Goal: Information Seeking & Learning: Find specific fact

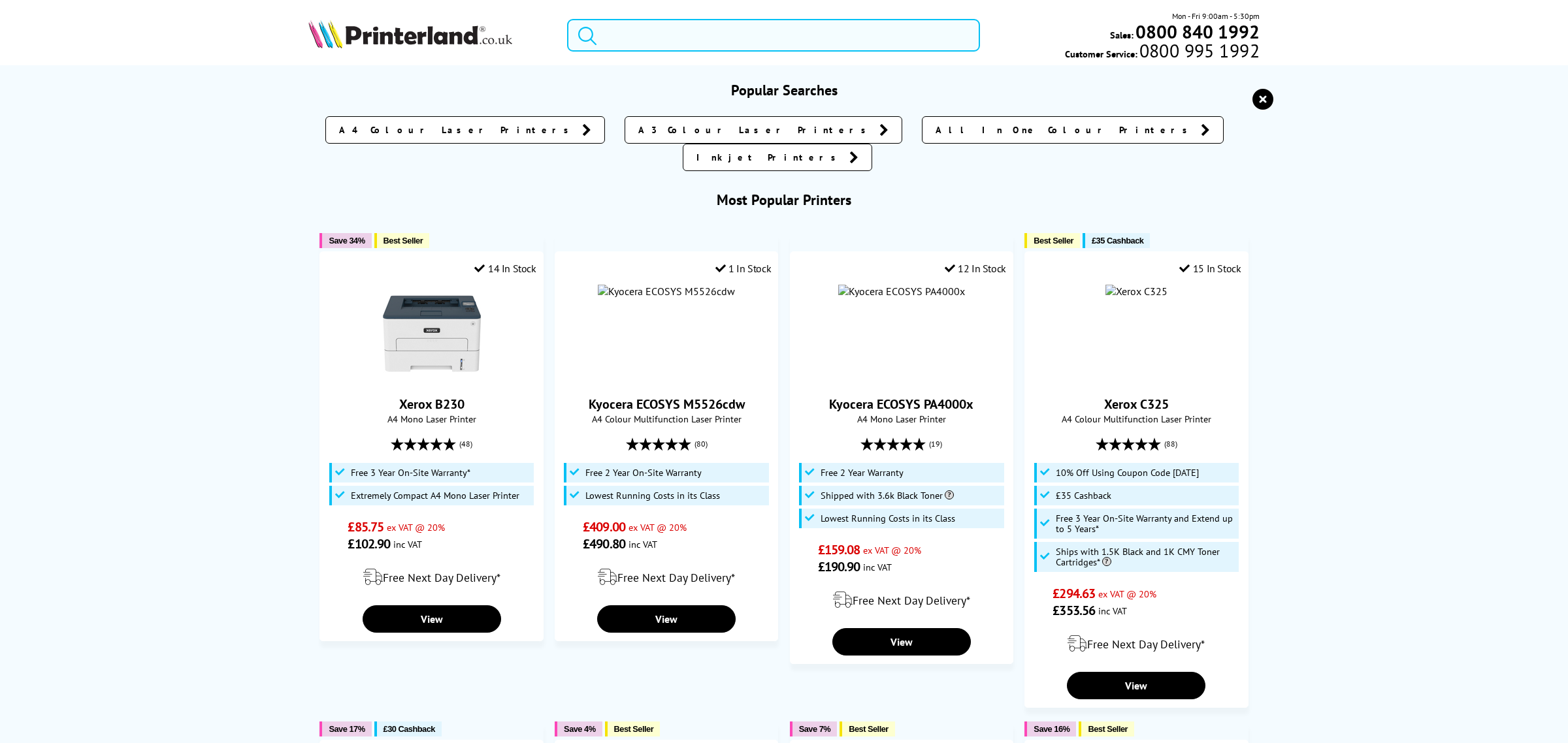
click at [664, 36] on input "search" at bounding box center [773, 36] width 413 height 33
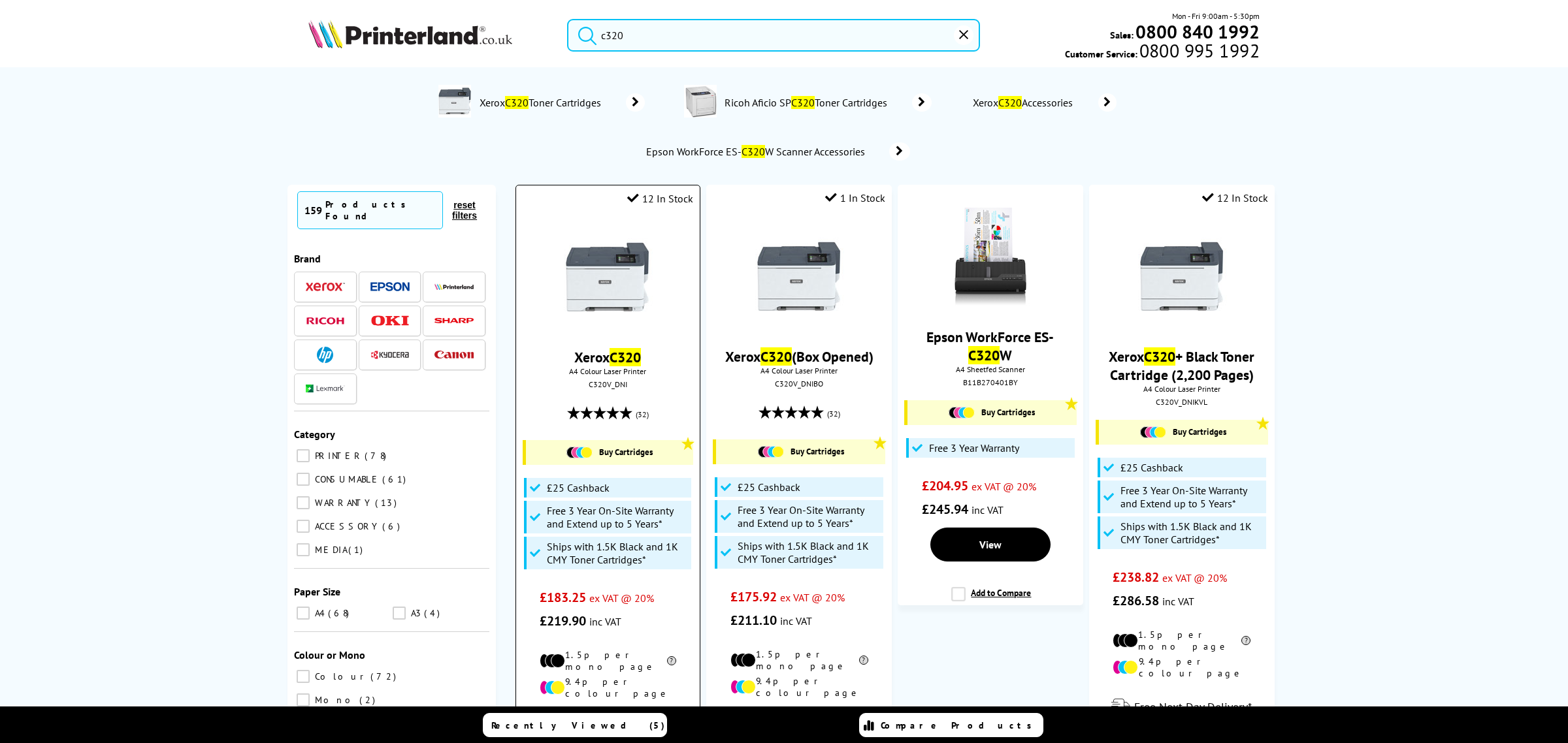
type input "c320"
click at [593, 275] on img at bounding box center [607, 277] width 98 height 98
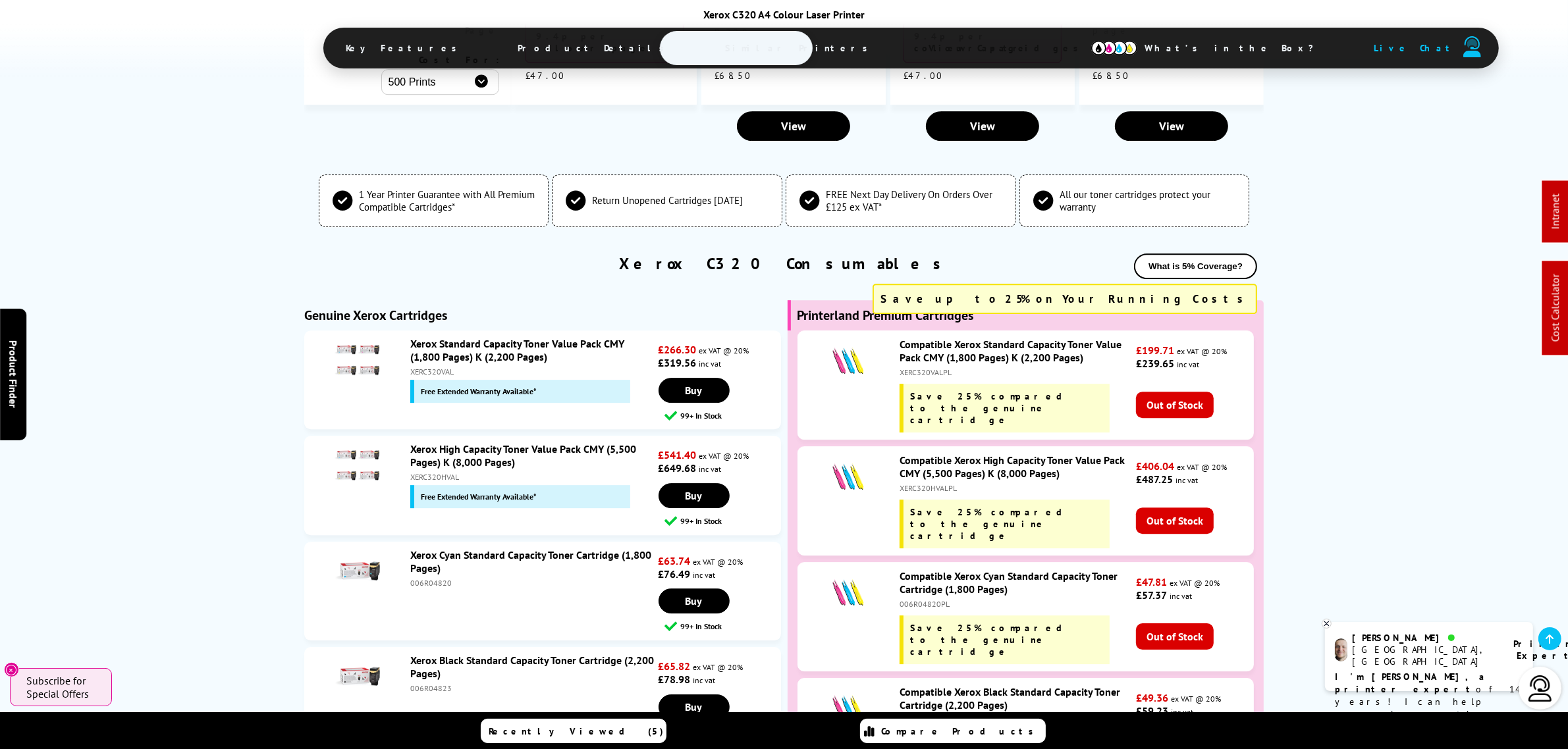
scroll to position [4856, 0]
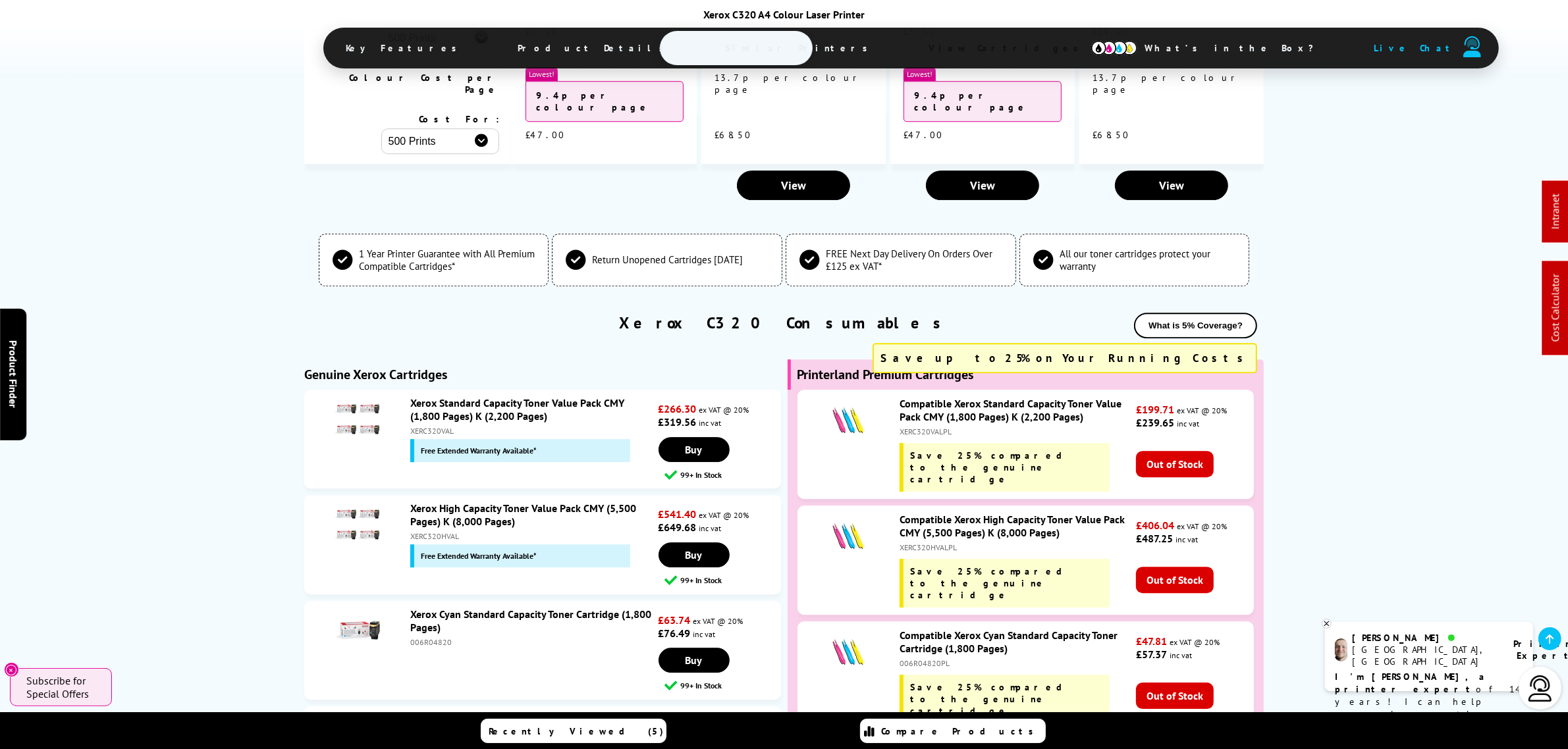
click at [421, 426] on div "XERC320VAL" at bounding box center [532, 431] width 245 height 10
copy div "XERC320VAL"
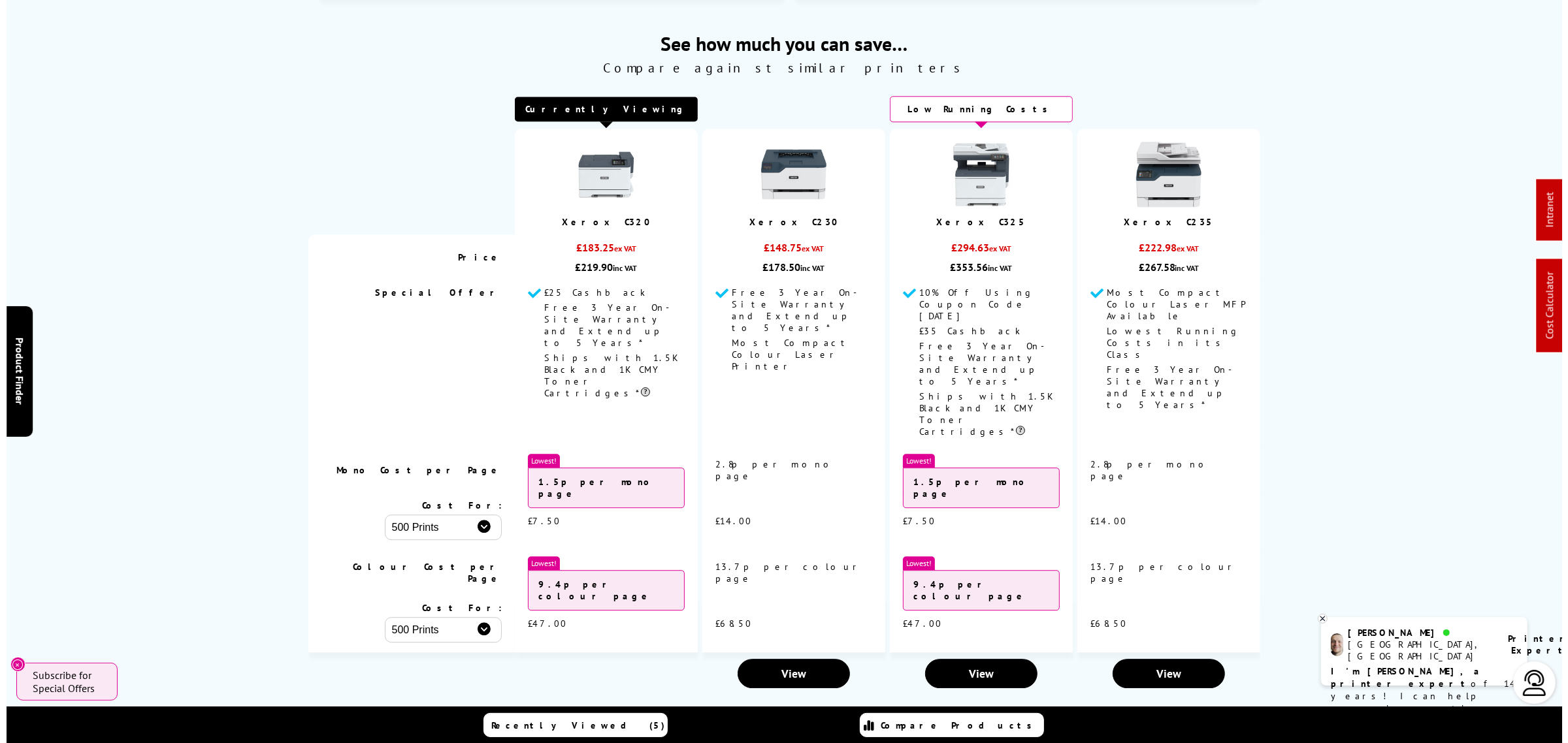
scroll to position [0, 0]
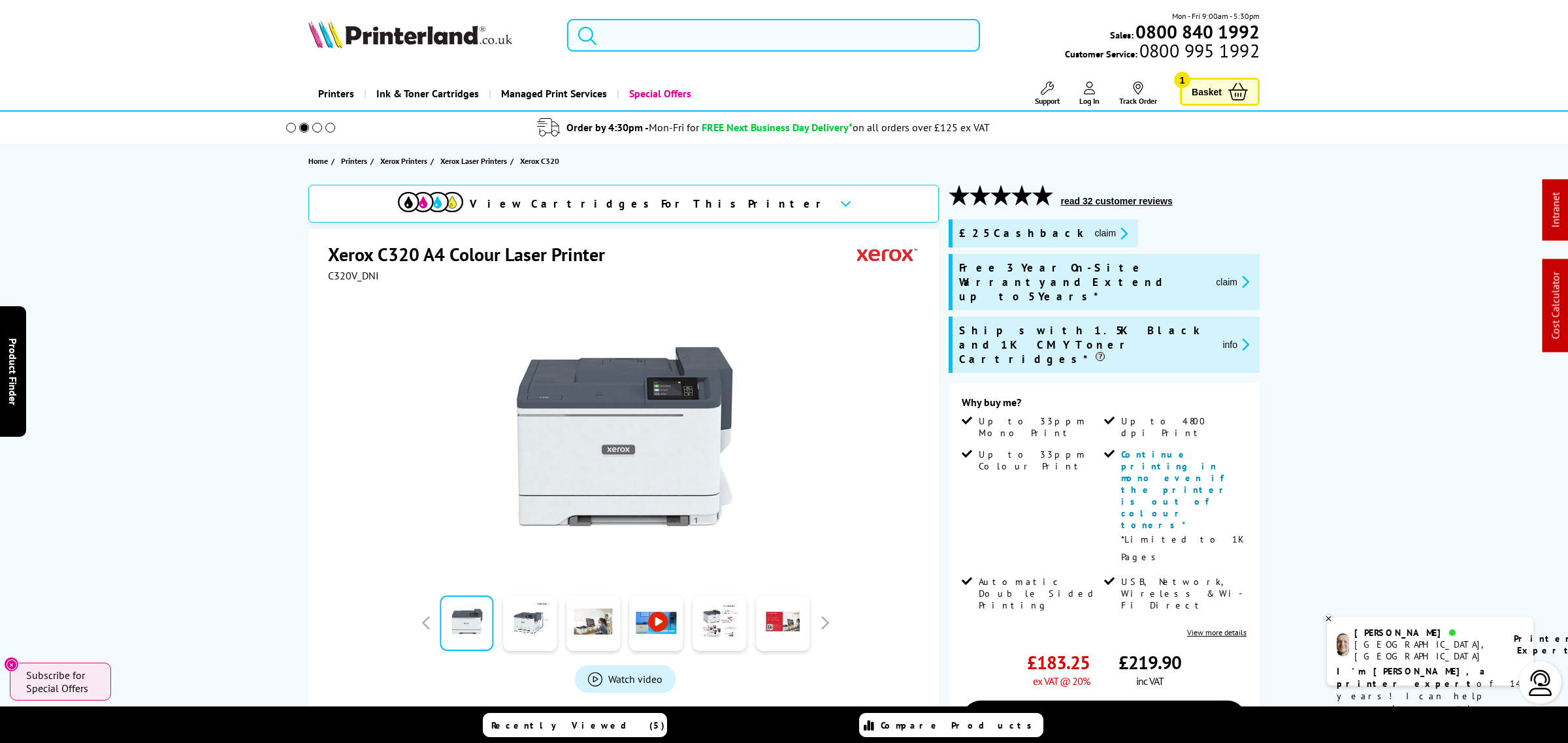
drag, startPoint x: 735, startPoint y: 45, endPoint x: 730, endPoint y: 35, distance: 11.2
click at [733, 36] on input "search" at bounding box center [773, 36] width 413 height 33
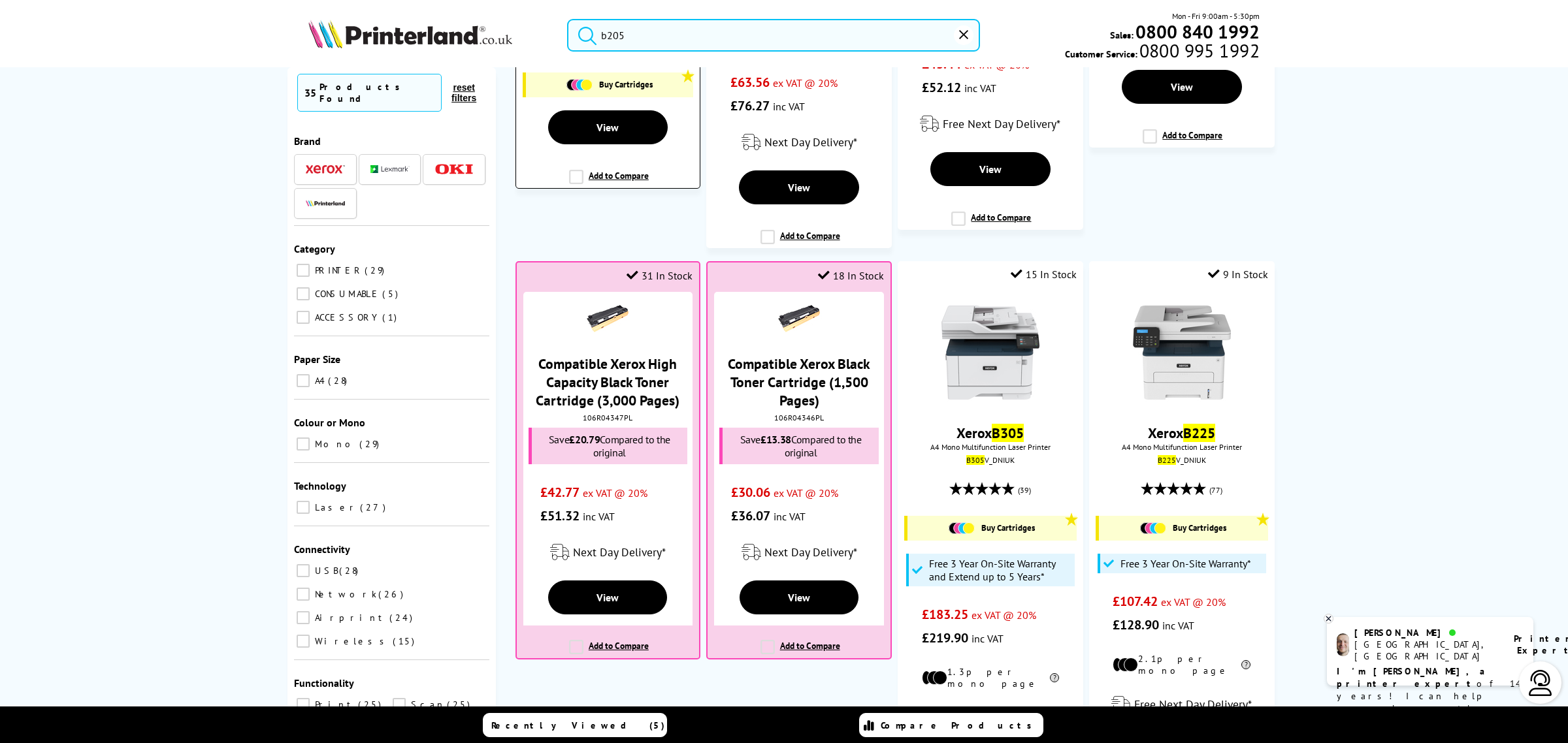
scroll to position [163, 0]
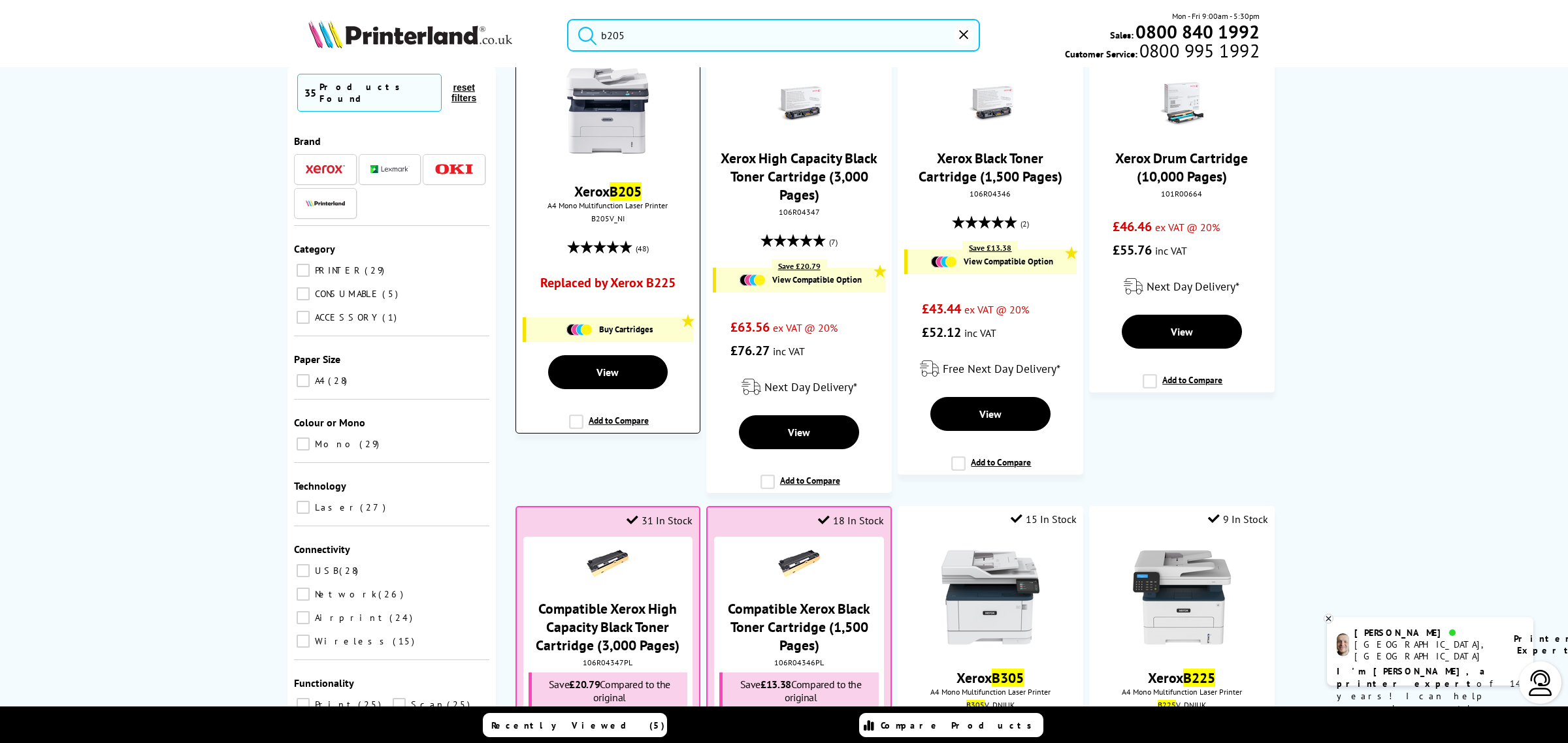
type input "b205"
click at [614, 137] on img at bounding box center [607, 111] width 98 height 98
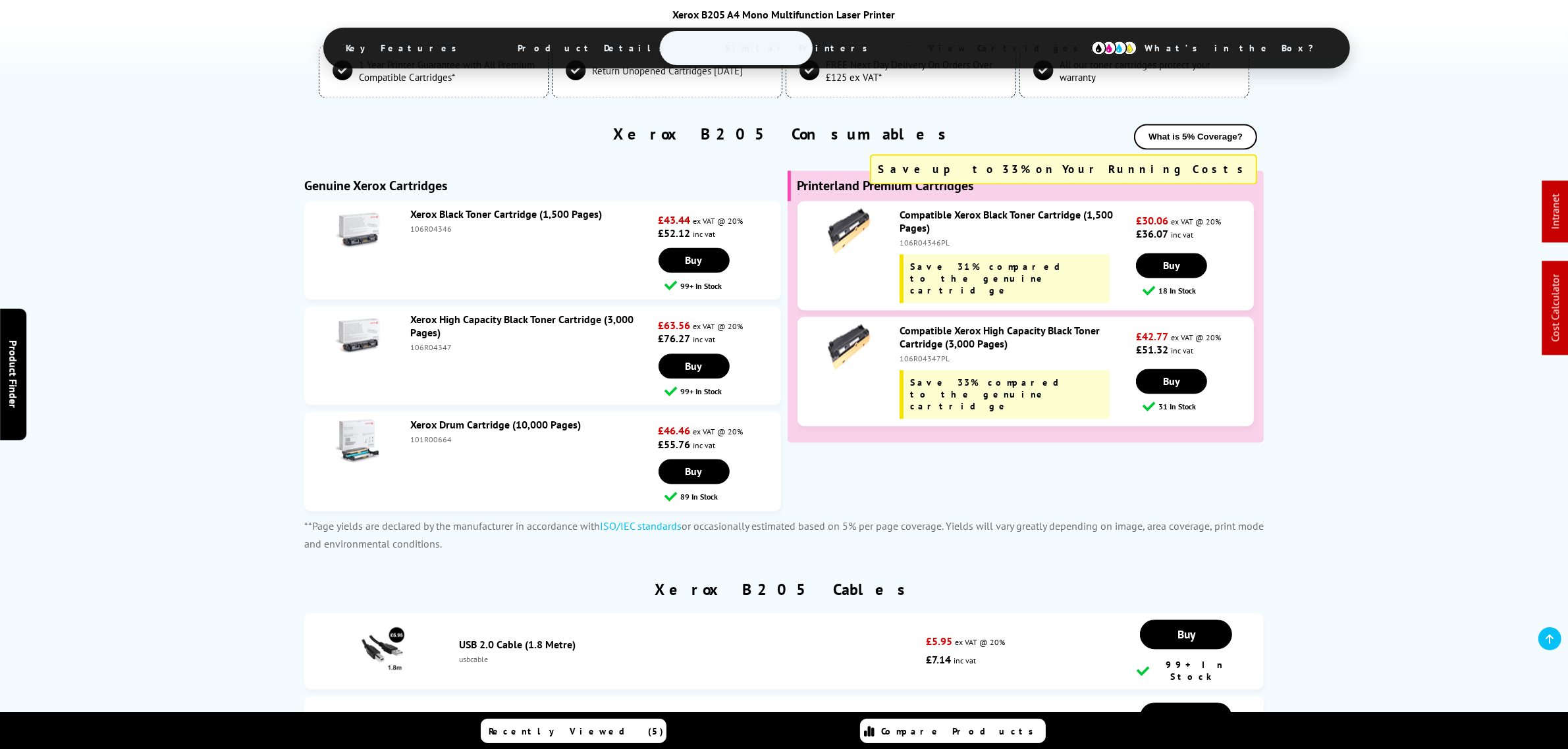
scroll to position [3208, 0]
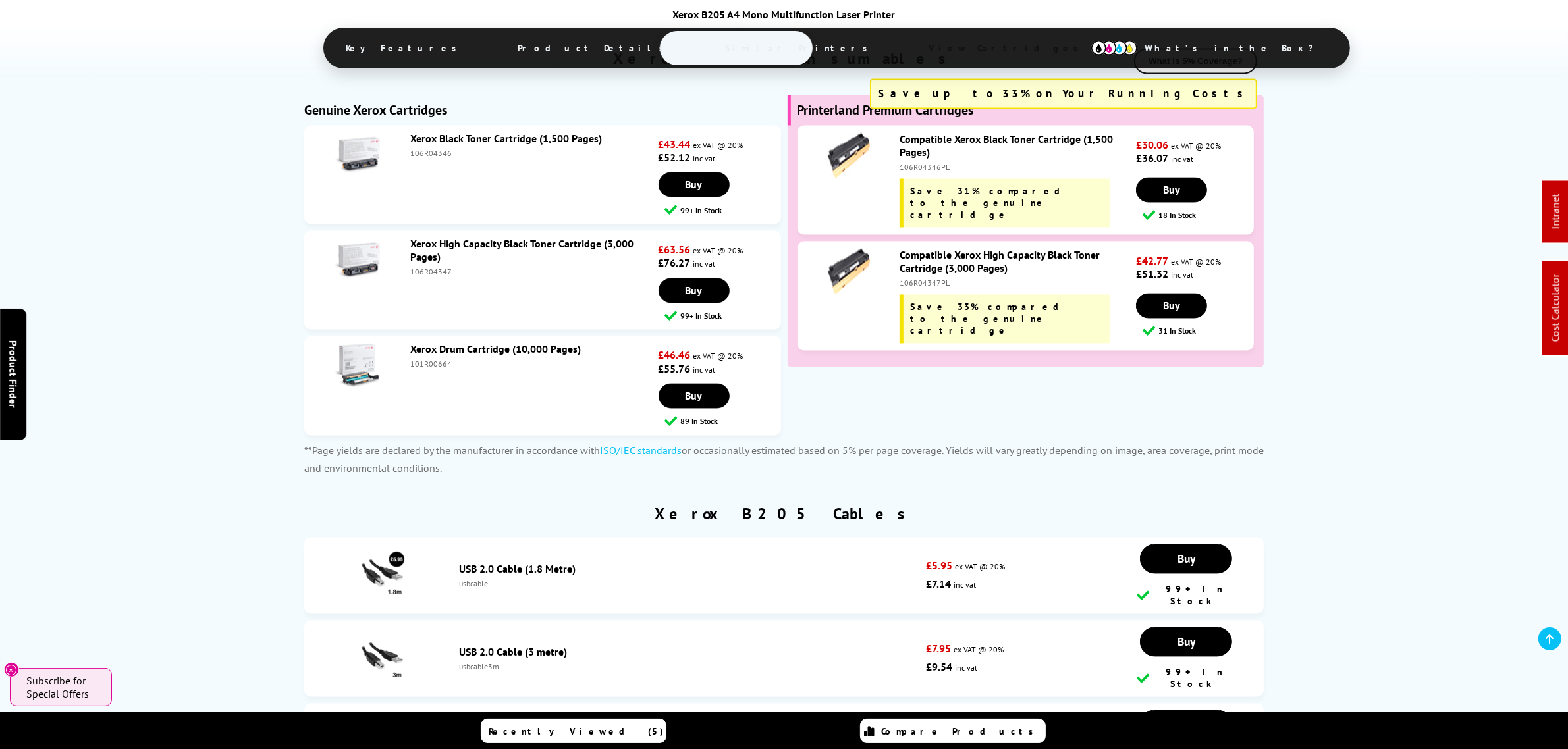
click at [419, 369] on div "101R00664" at bounding box center [532, 364] width 245 height 10
click at [418, 369] on div "101R00664" at bounding box center [532, 364] width 245 height 10
copy div "101R00664"
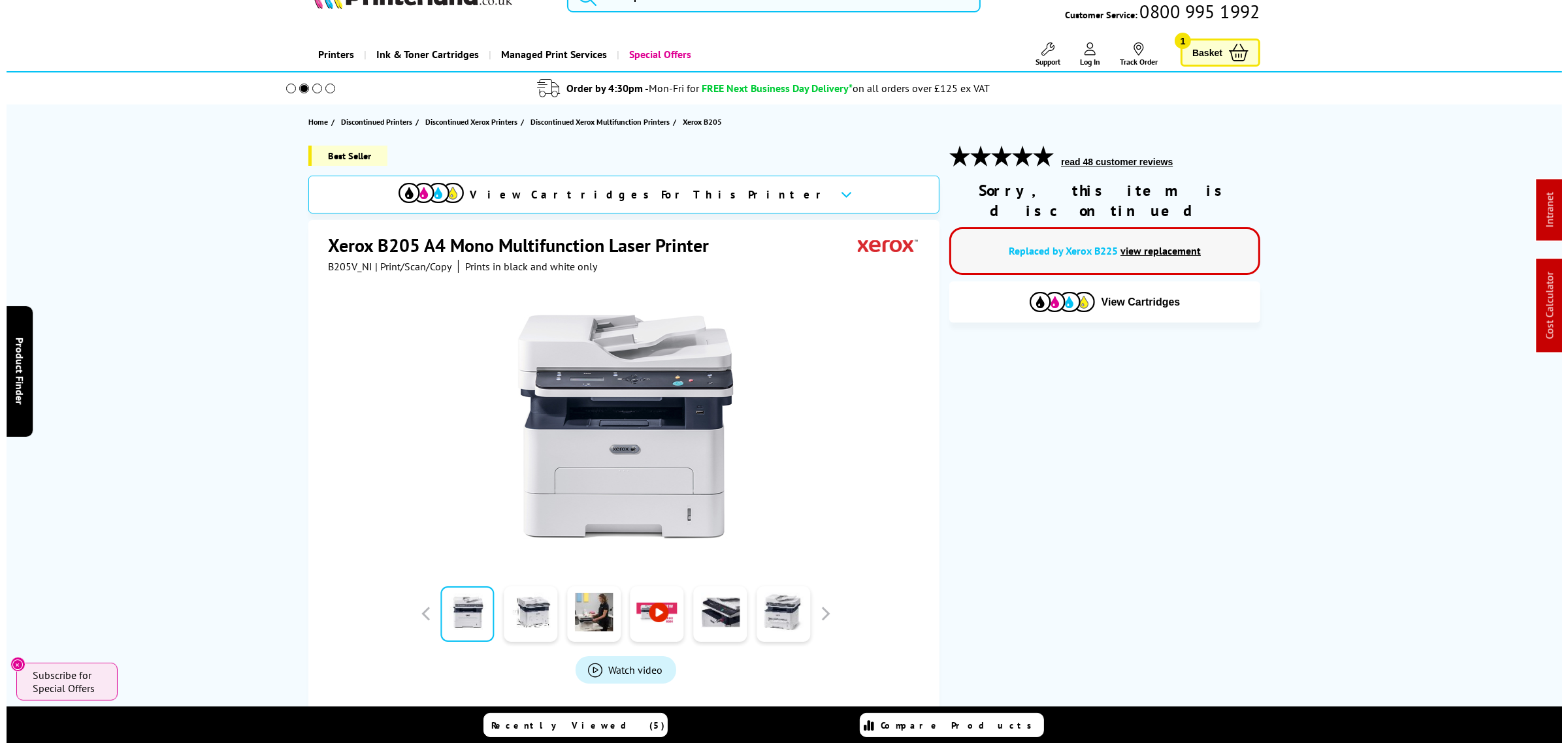
scroll to position [0, 0]
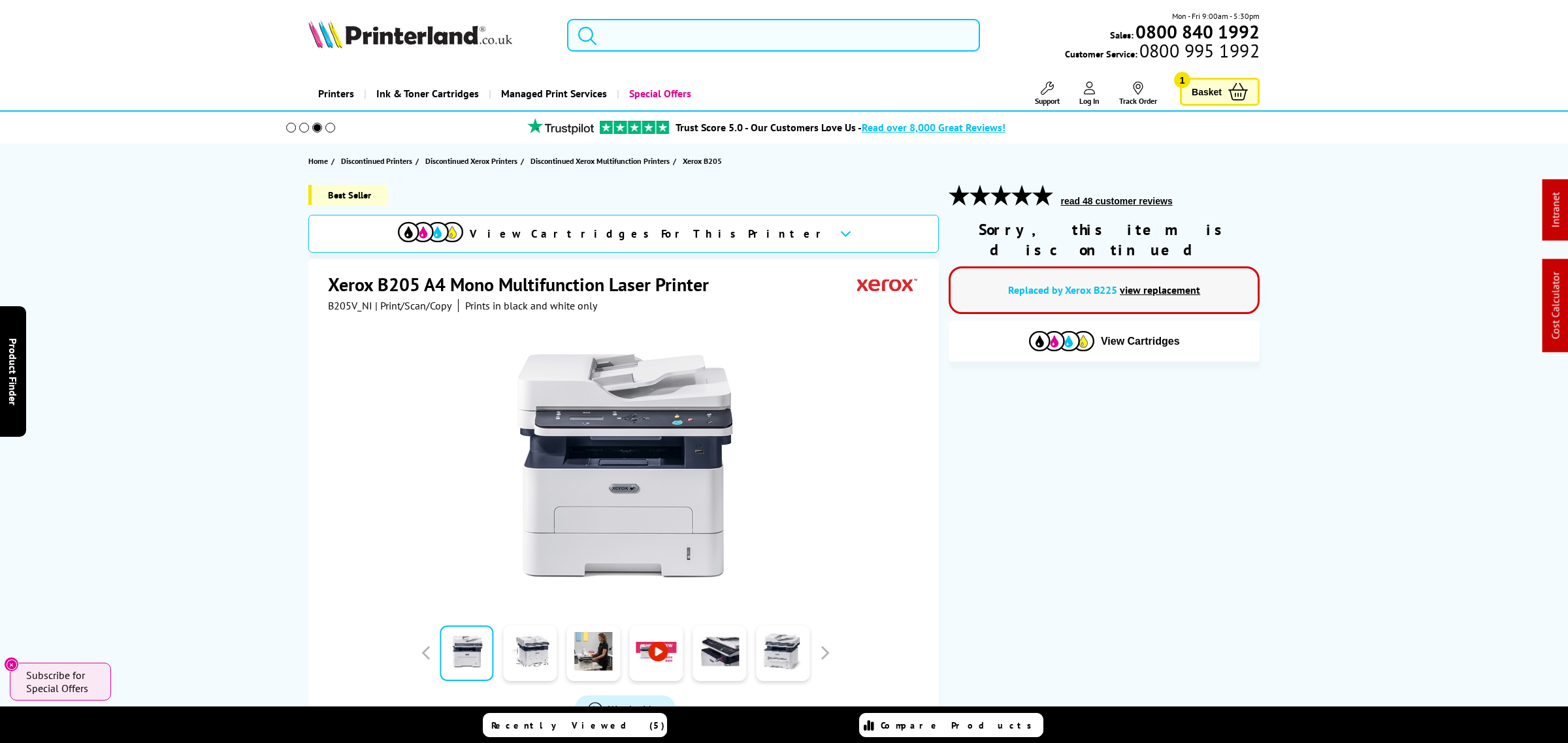
click at [647, 36] on input "search" at bounding box center [773, 36] width 413 height 33
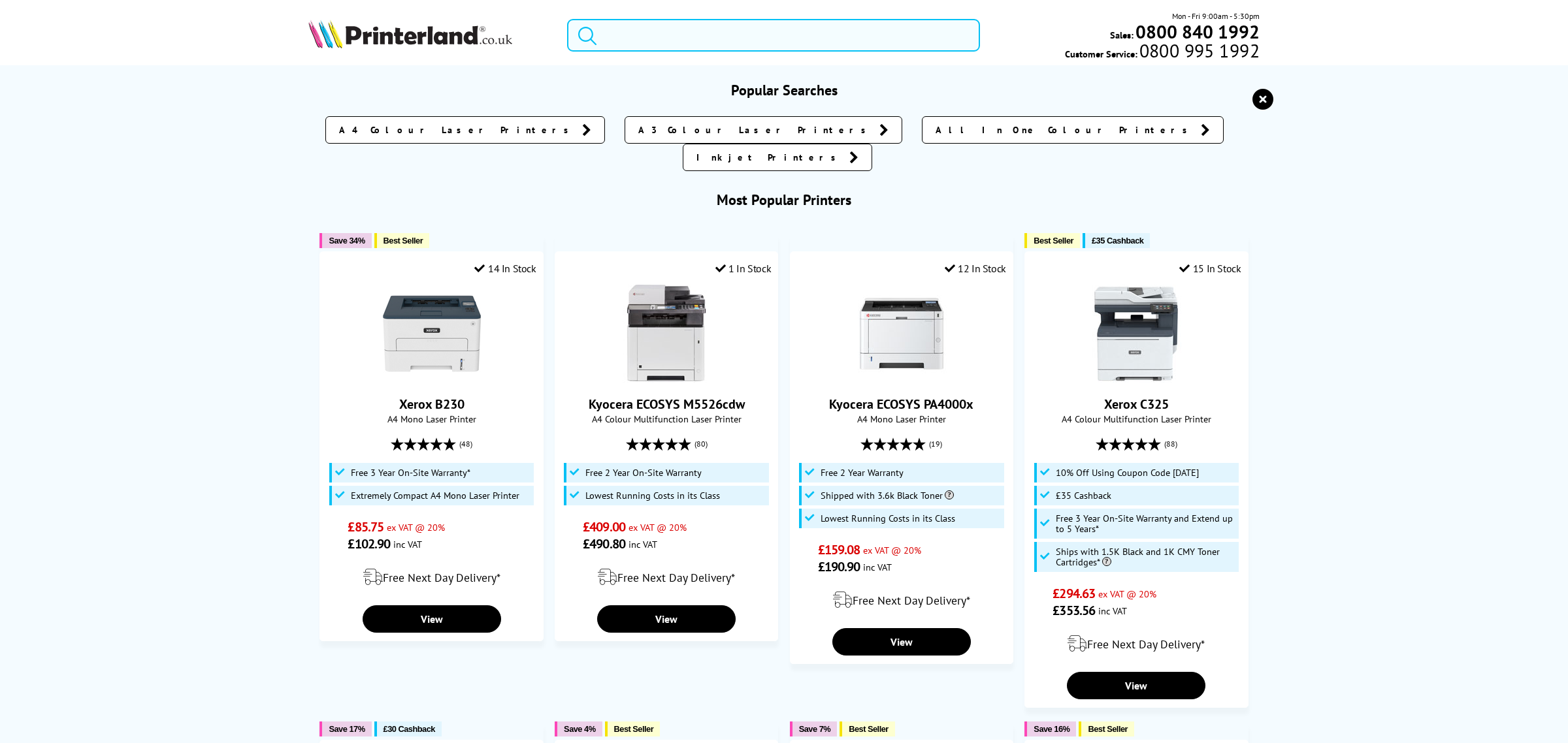
click at [647, 36] on input "search" at bounding box center [773, 36] width 413 height 33
click at [680, 47] on input "search" at bounding box center [773, 36] width 413 height 33
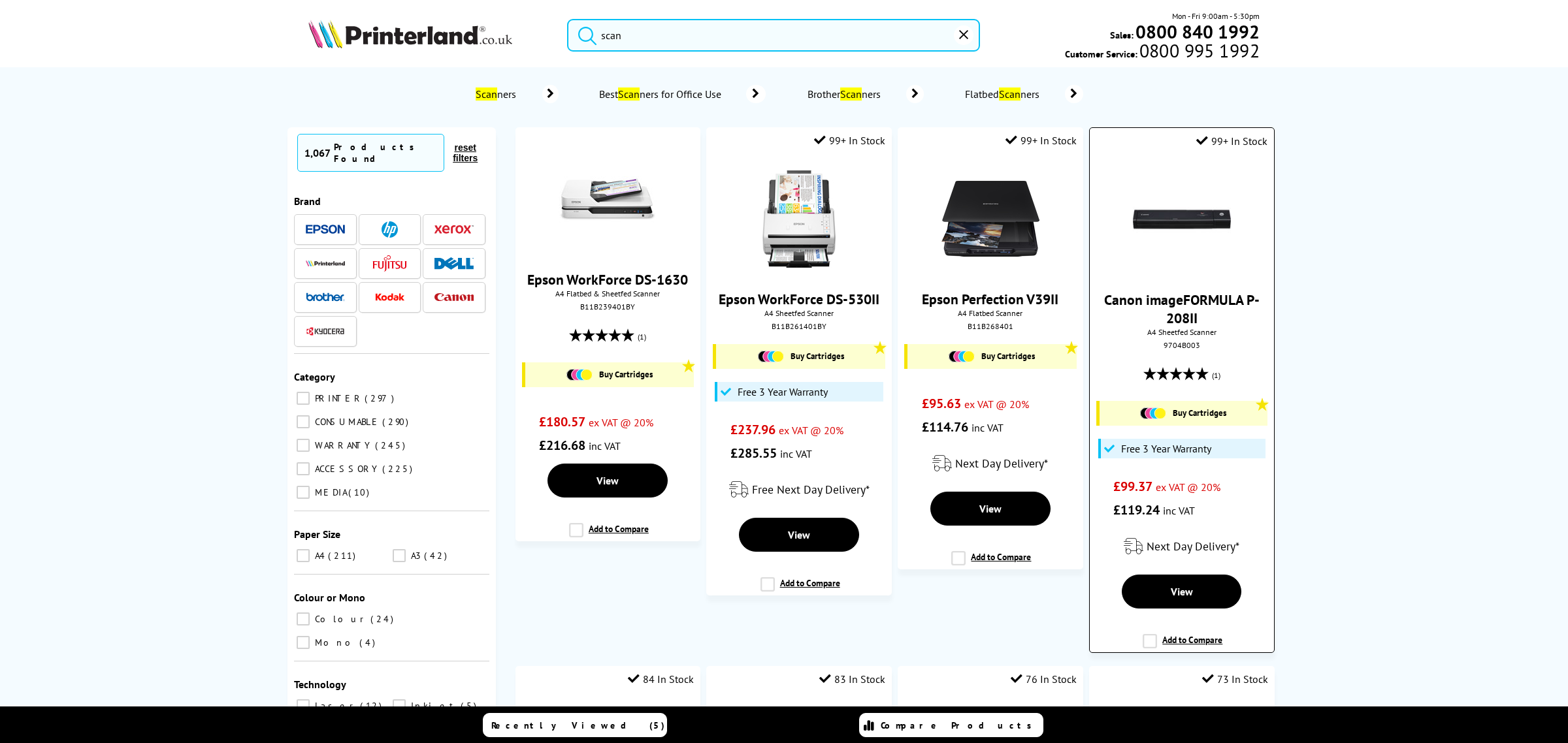
type input "scan"
click at [1154, 231] on img at bounding box center [1182, 219] width 98 height 98
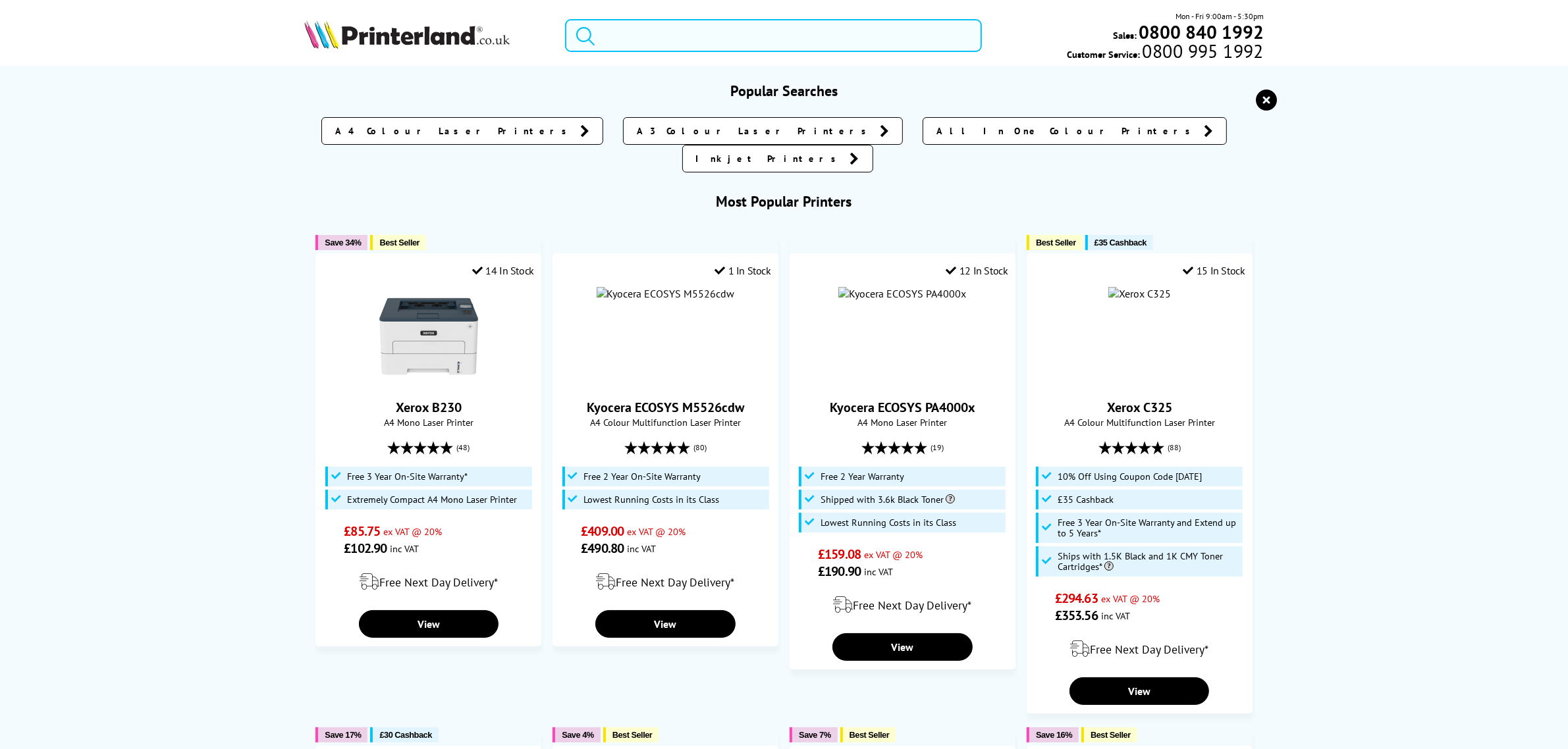
click at [609, 30] on input "search" at bounding box center [773, 36] width 416 height 33
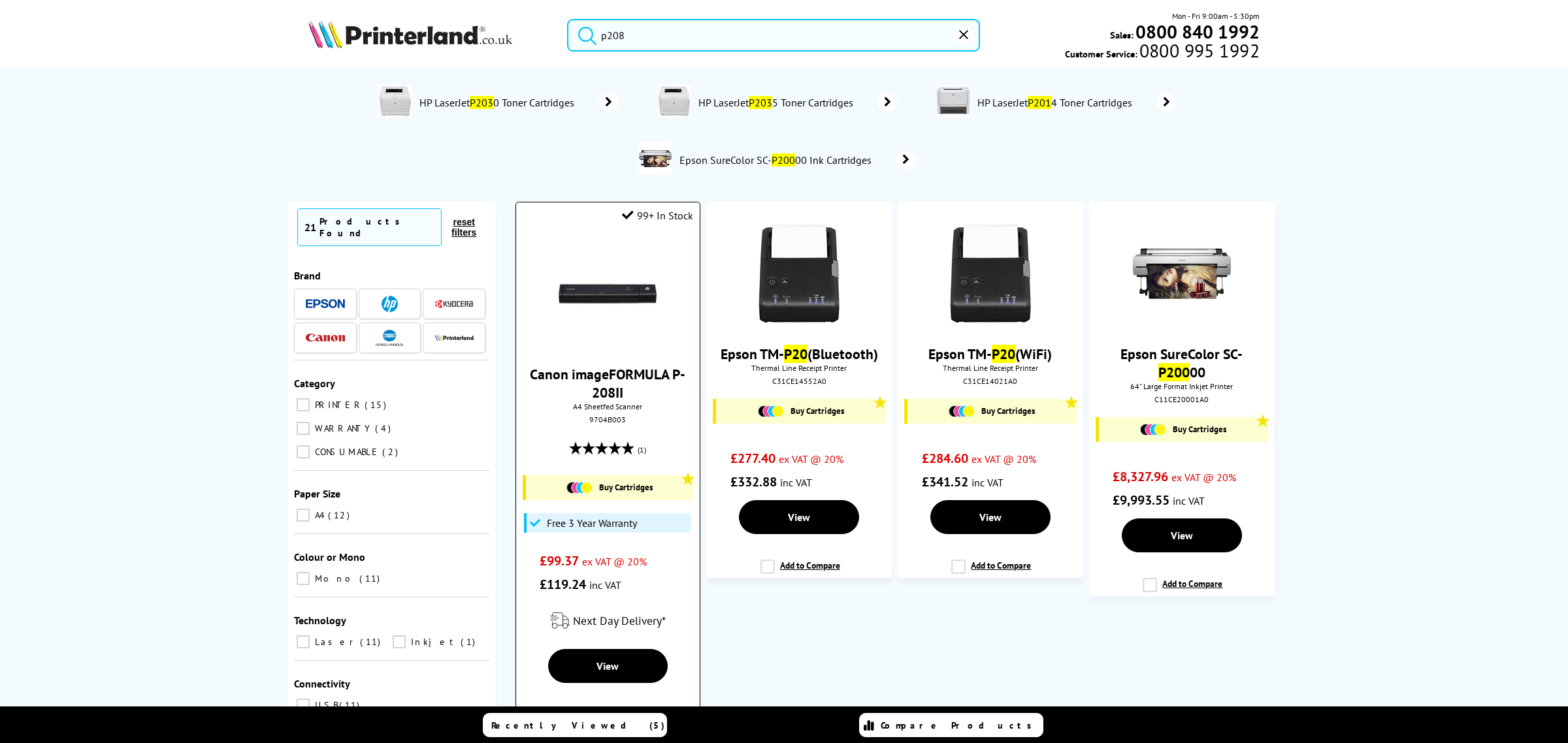
type input "p208"
click at [601, 299] on img at bounding box center [607, 294] width 98 height 98
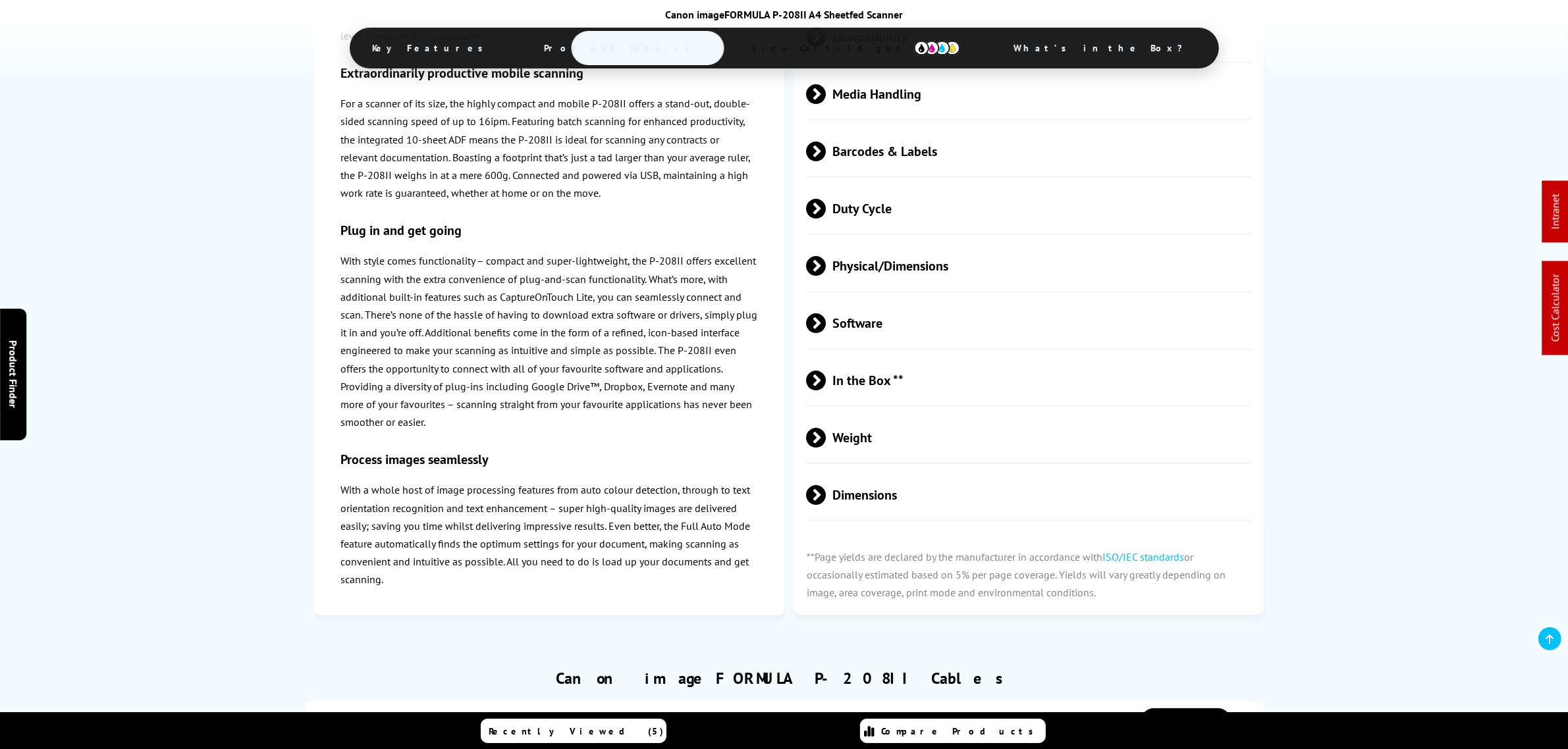
scroll to position [1399, 0]
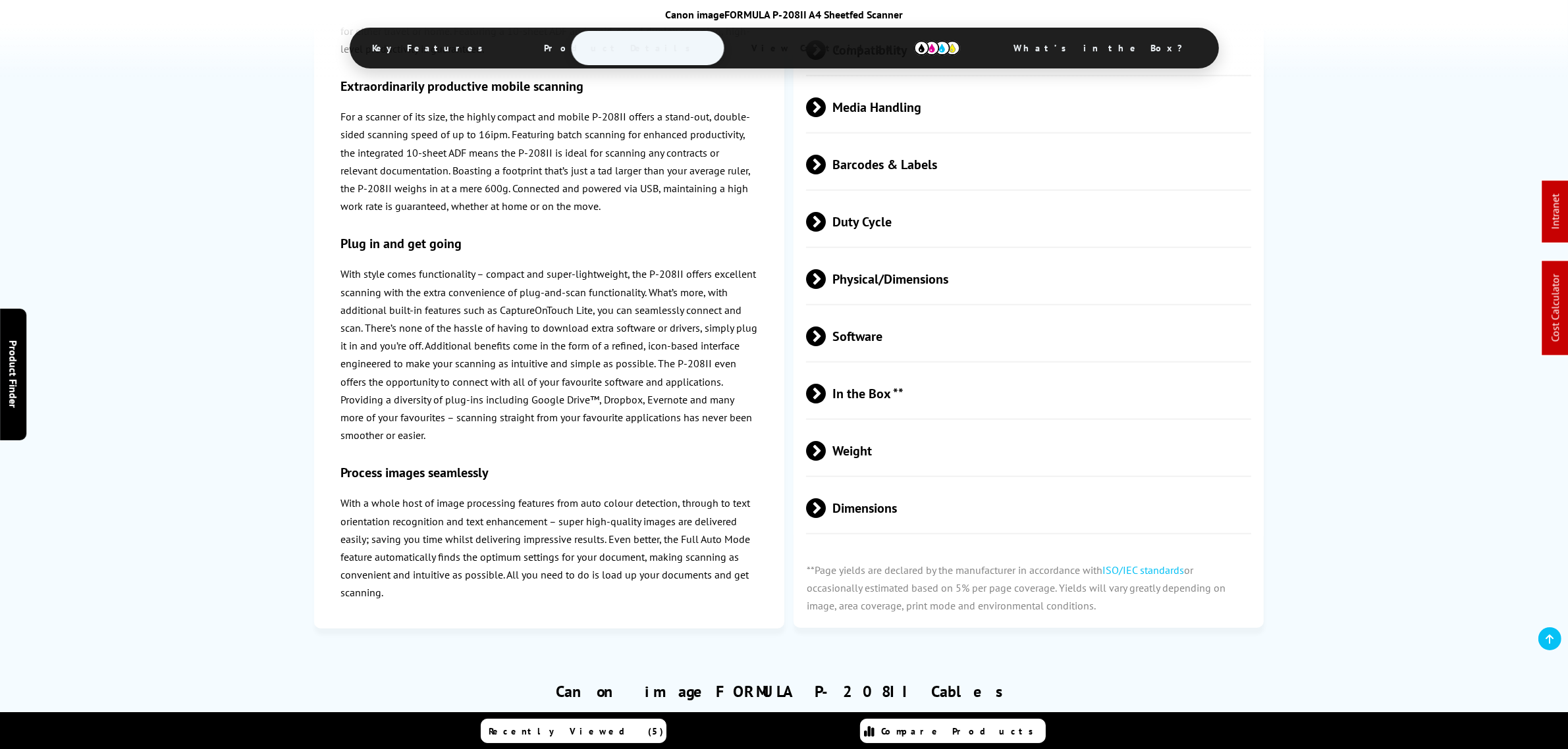
click at [909, 280] on span "Physical/Dimensions" at bounding box center [1028, 280] width 445 height 50
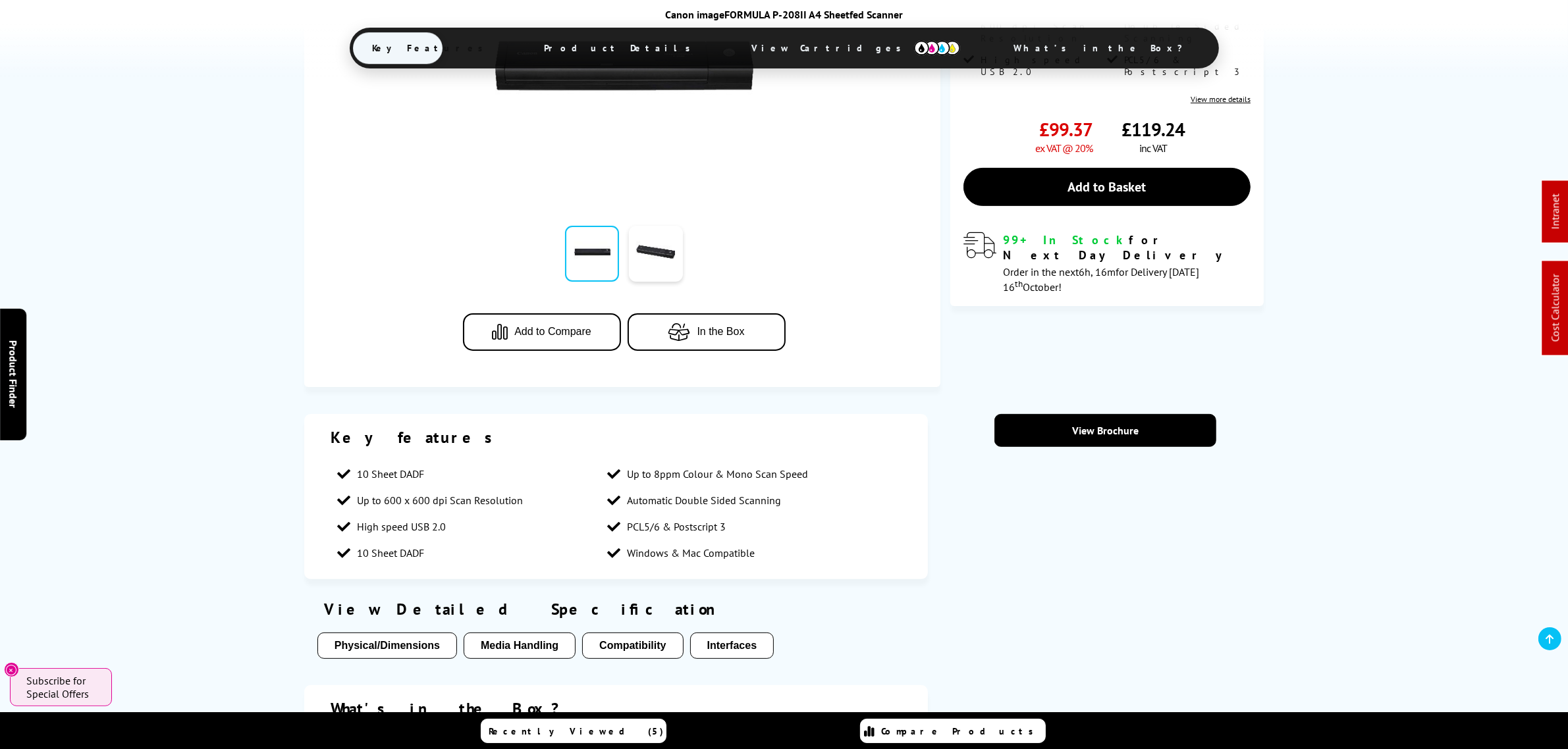
scroll to position [0, 0]
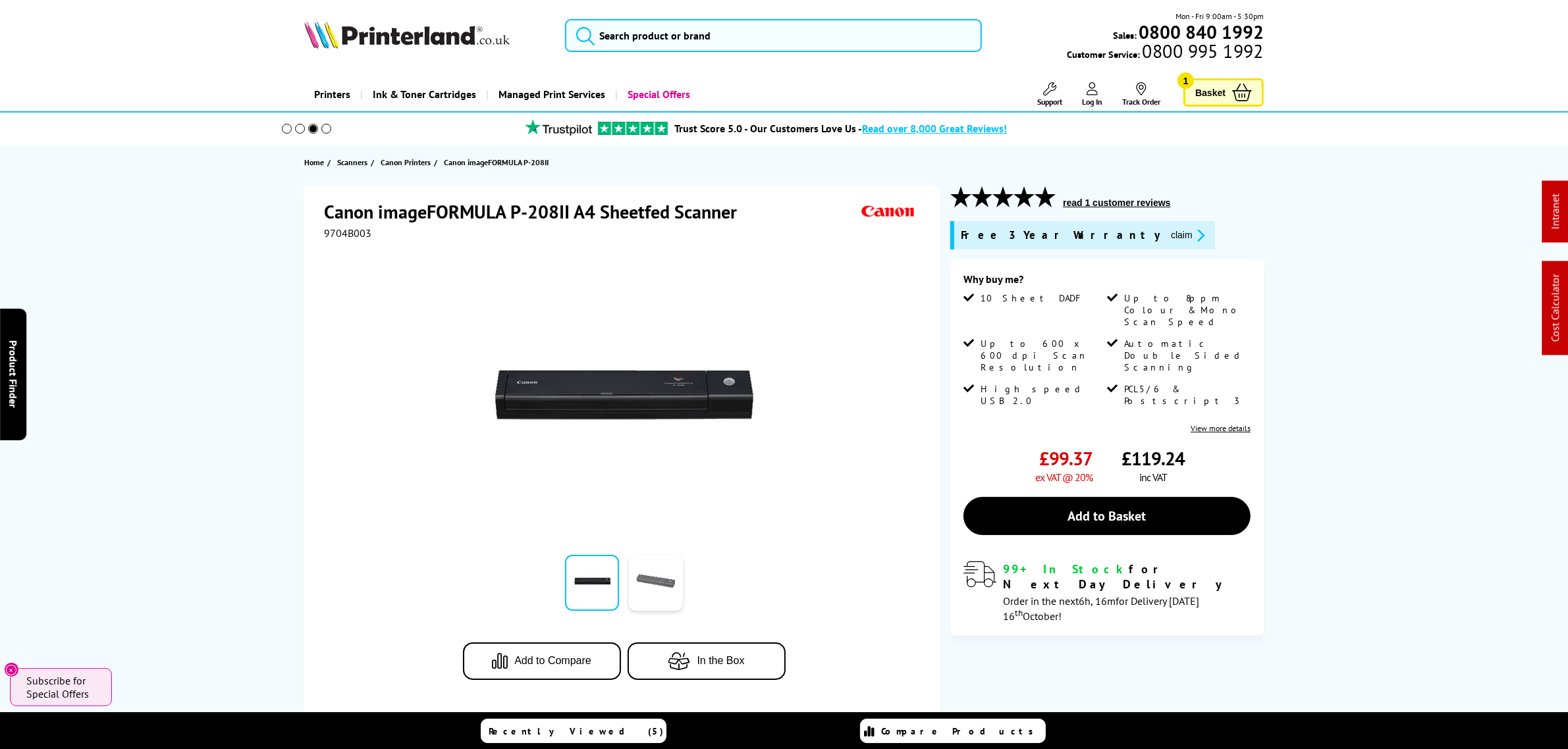
click at [650, 578] on link at bounding box center [656, 583] width 54 height 56
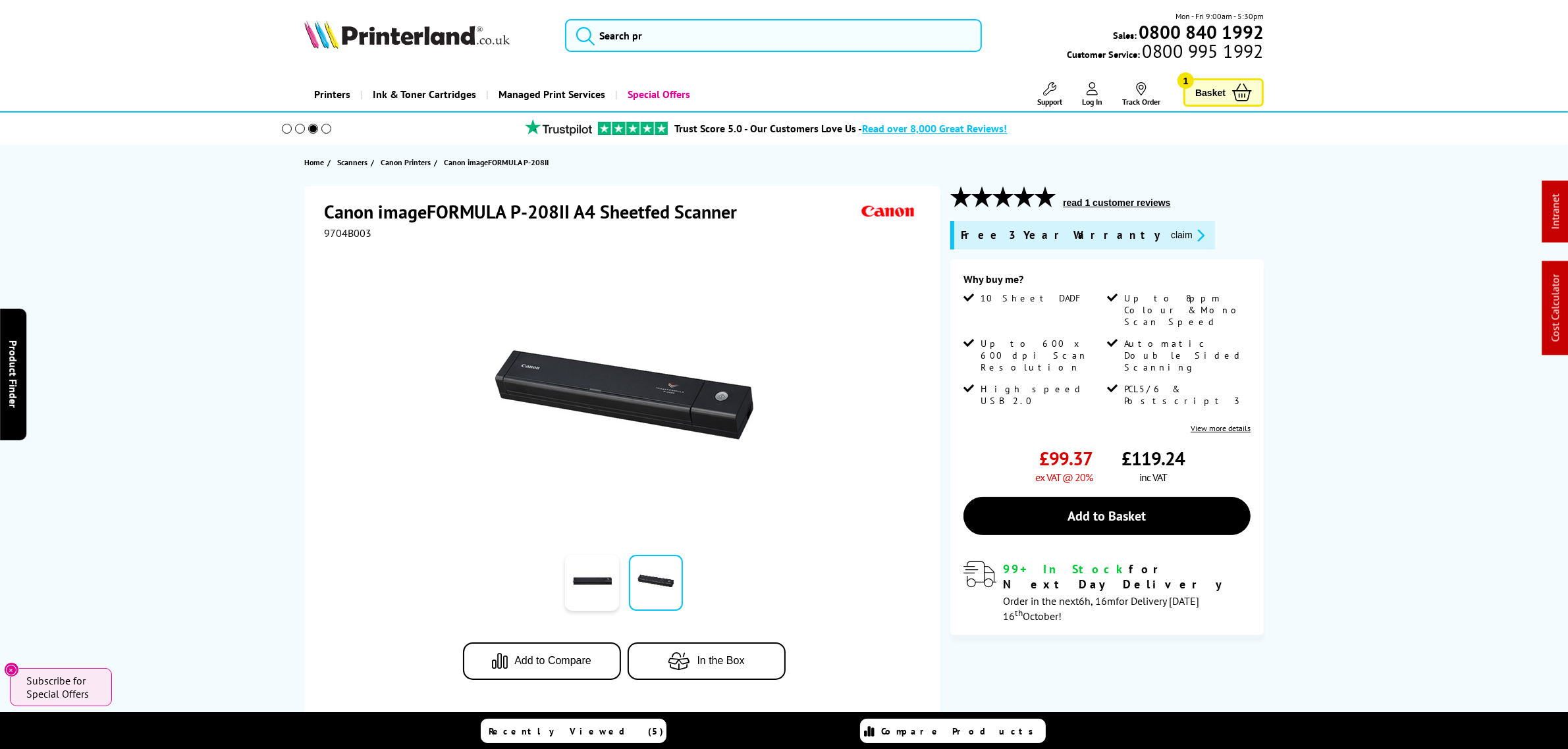
click at [626, 393] on img at bounding box center [624, 395] width 258 height 258
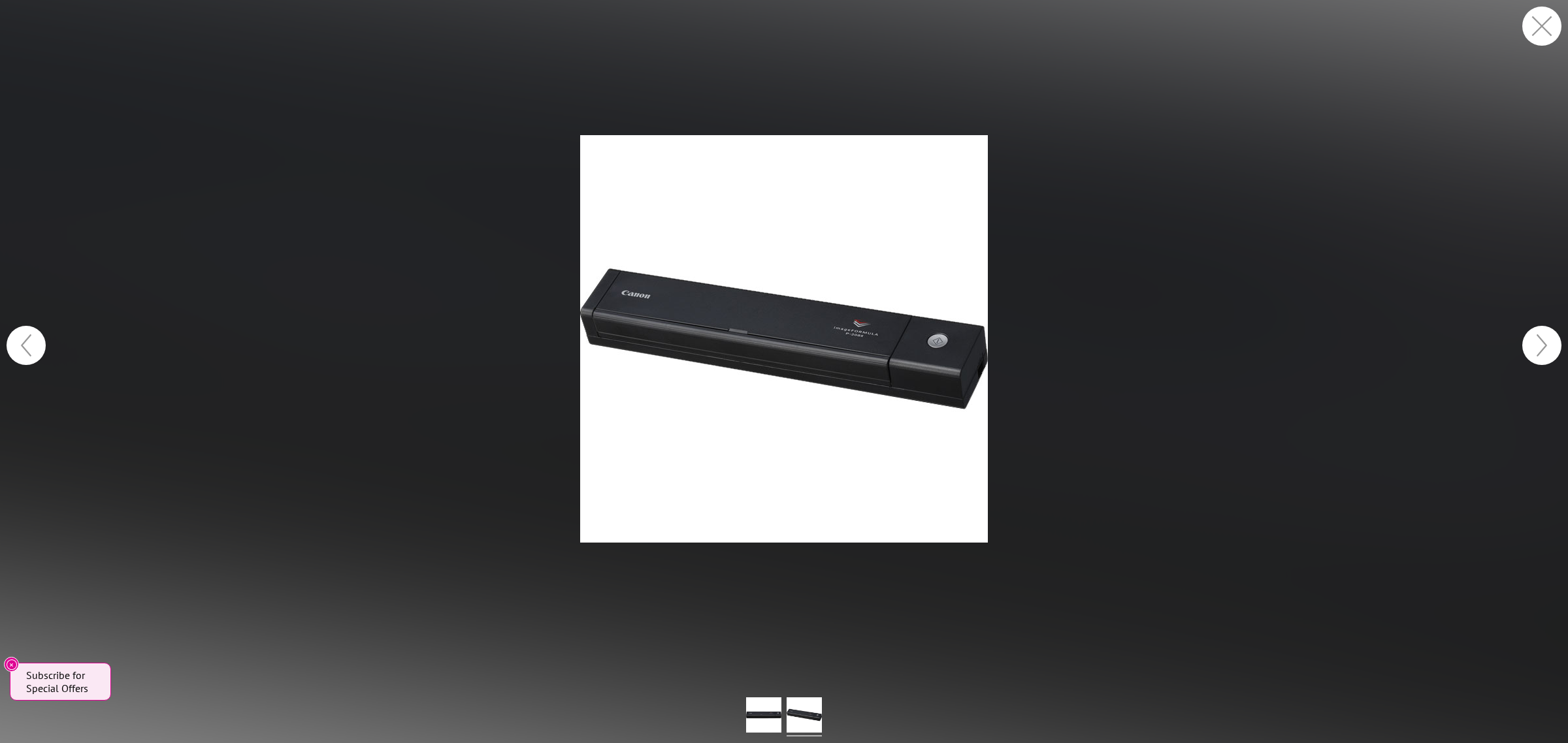
click at [1545, 18] on button "button" at bounding box center [1541, 26] width 39 height 39
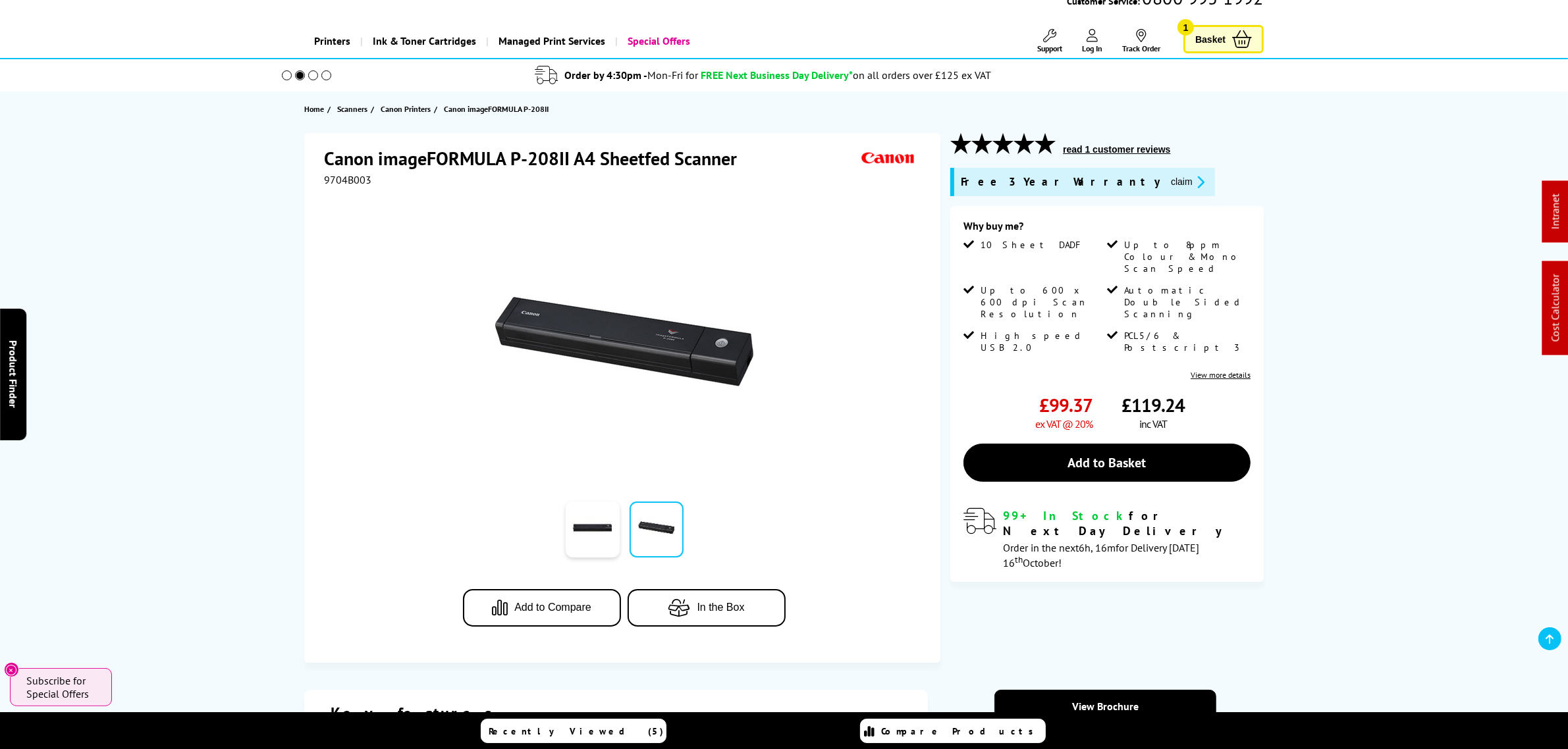
scroll to position [82, 0]
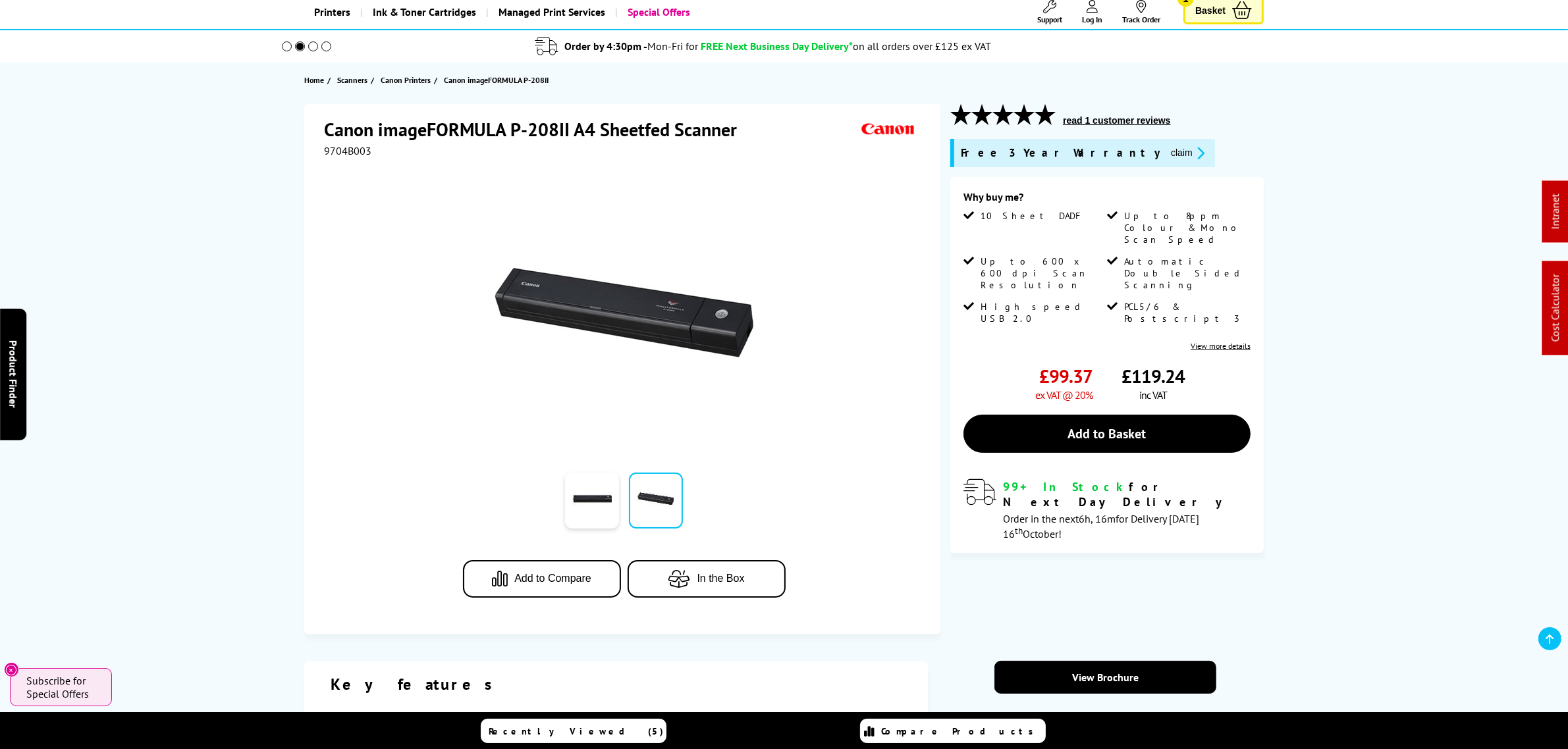
click at [349, 150] on span "9704B003" at bounding box center [347, 150] width 48 height 13
copy span "9704B003"
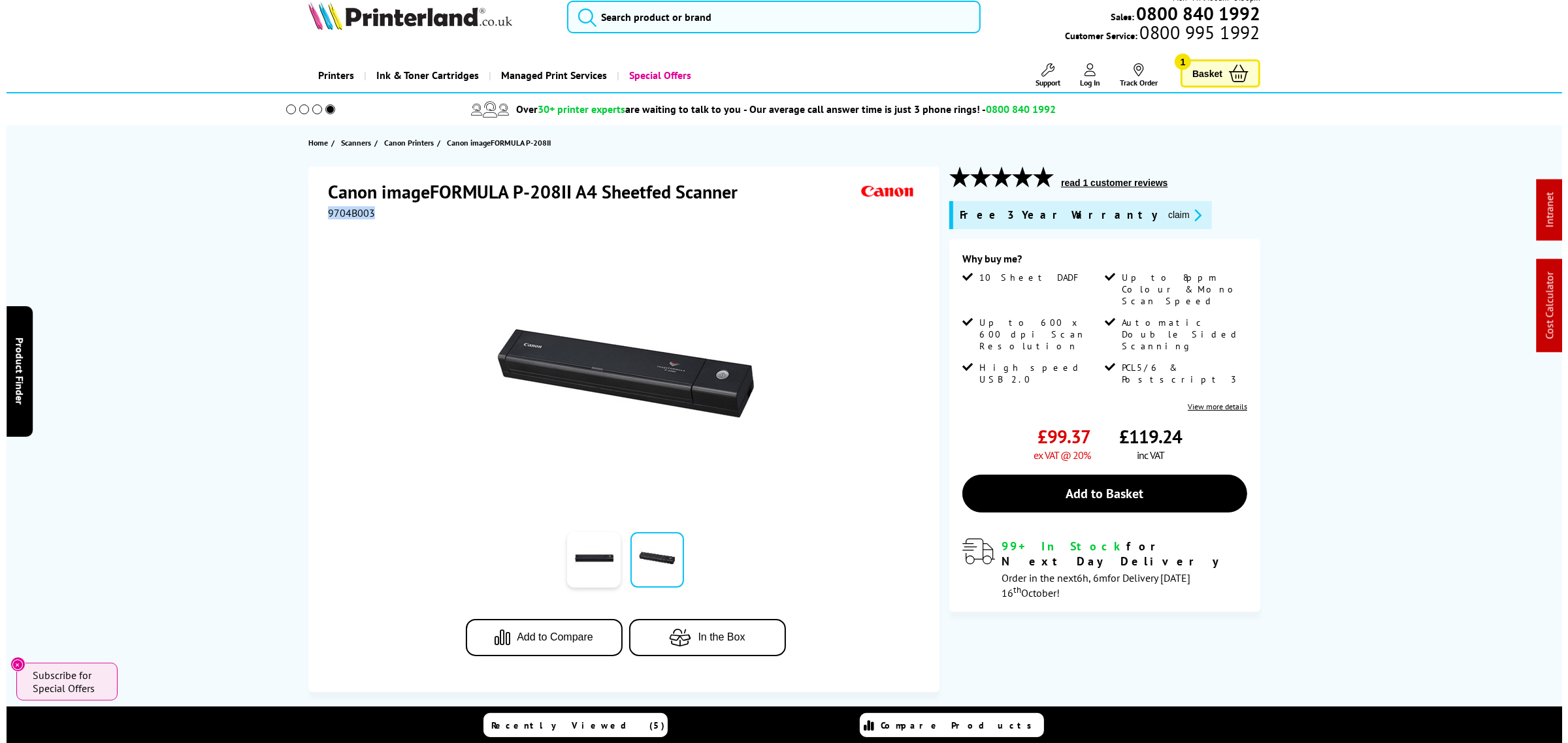
scroll to position [0, 0]
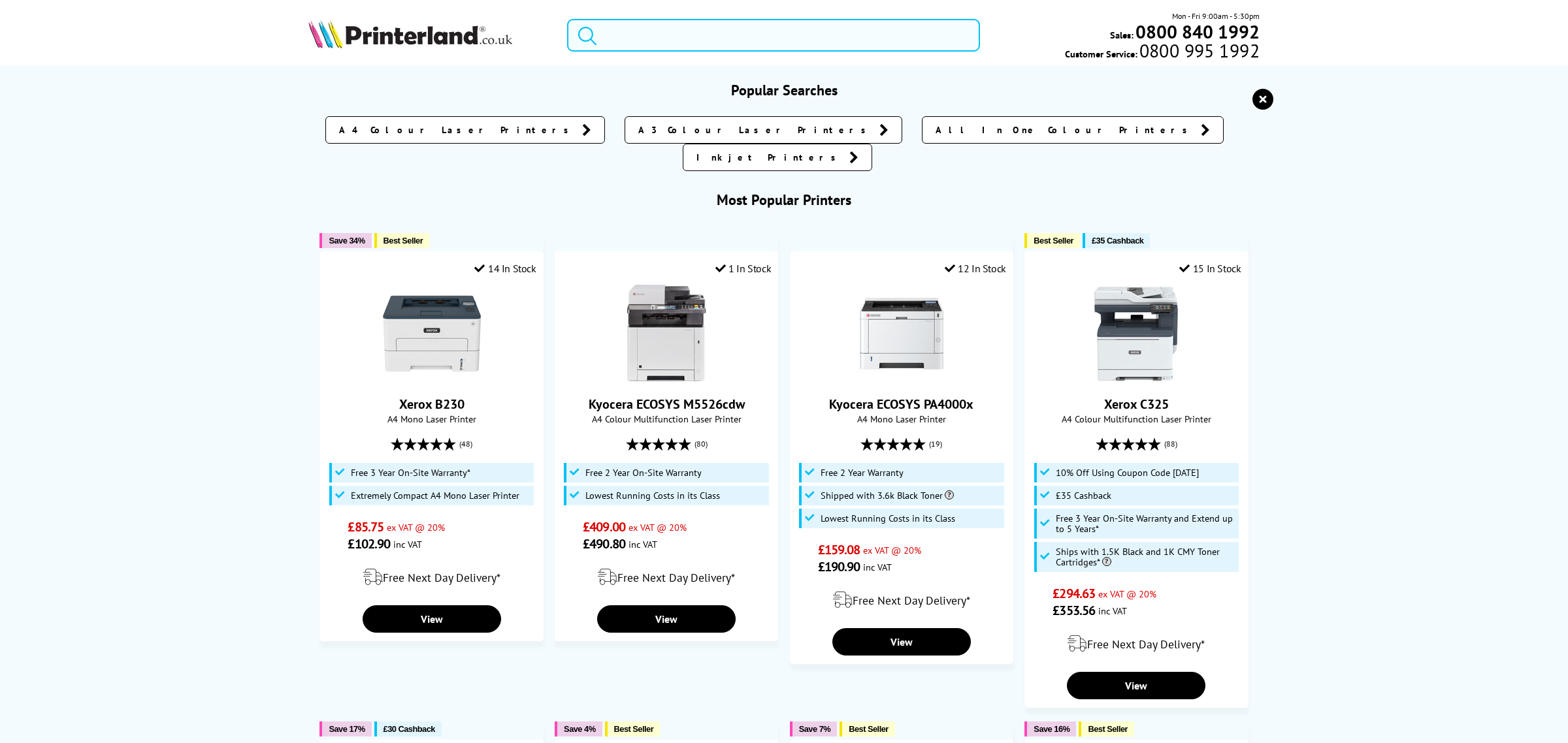
click at [762, 47] on input "search" at bounding box center [773, 36] width 413 height 33
click at [763, 47] on input "search" at bounding box center [773, 36] width 413 height 33
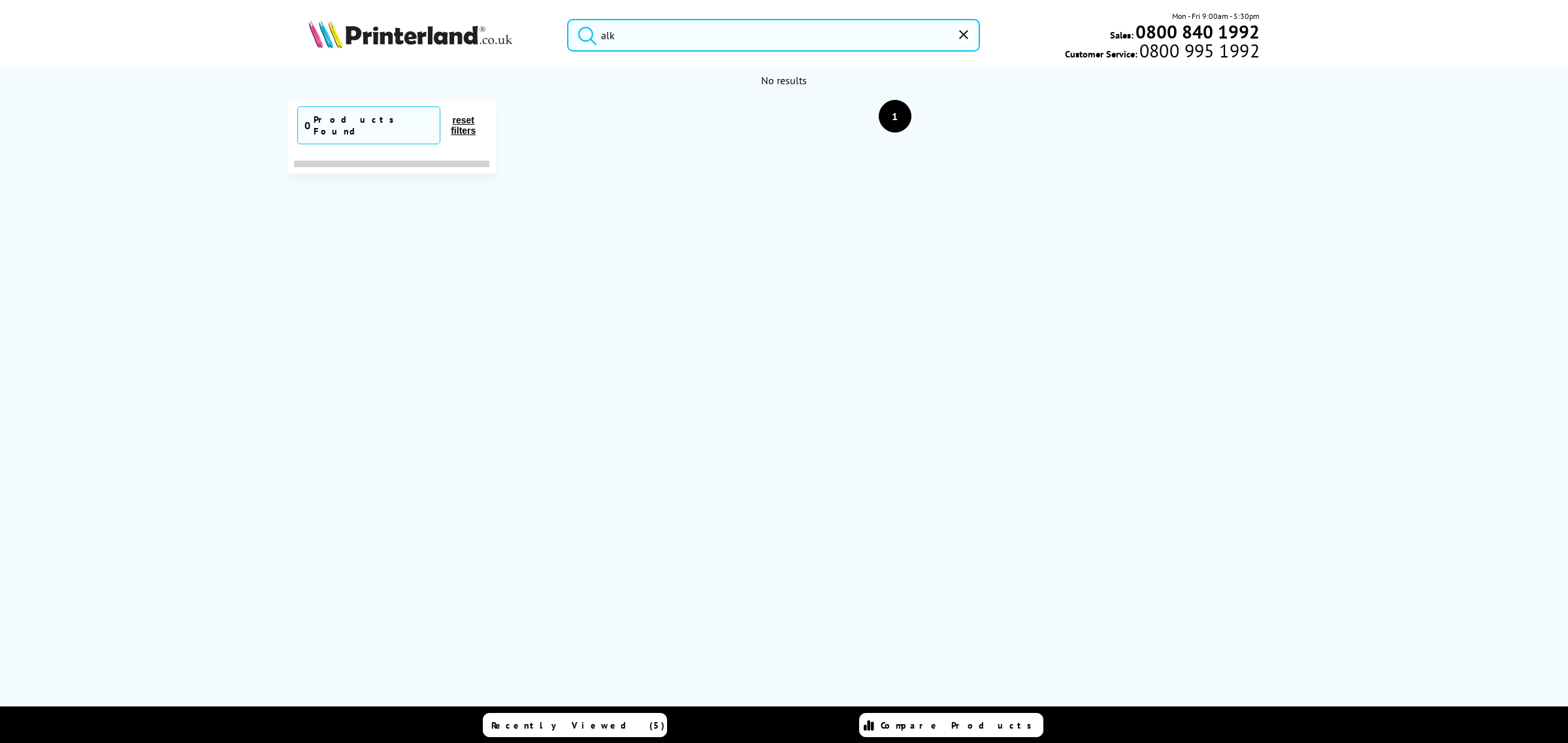
drag, startPoint x: 763, startPoint y: 47, endPoint x: 484, endPoint y: 36, distance: 279.2
click at [479, 37] on div "alk Mon - Fri 9:00am - 5:30pm Sales: 0800 840 1992 Customer Service: 0800 995 1…" at bounding box center [784, 38] width 1045 height 58
type input "alk"
click at [436, 50] on picture at bounding box center [410, 44] width 204 height 13
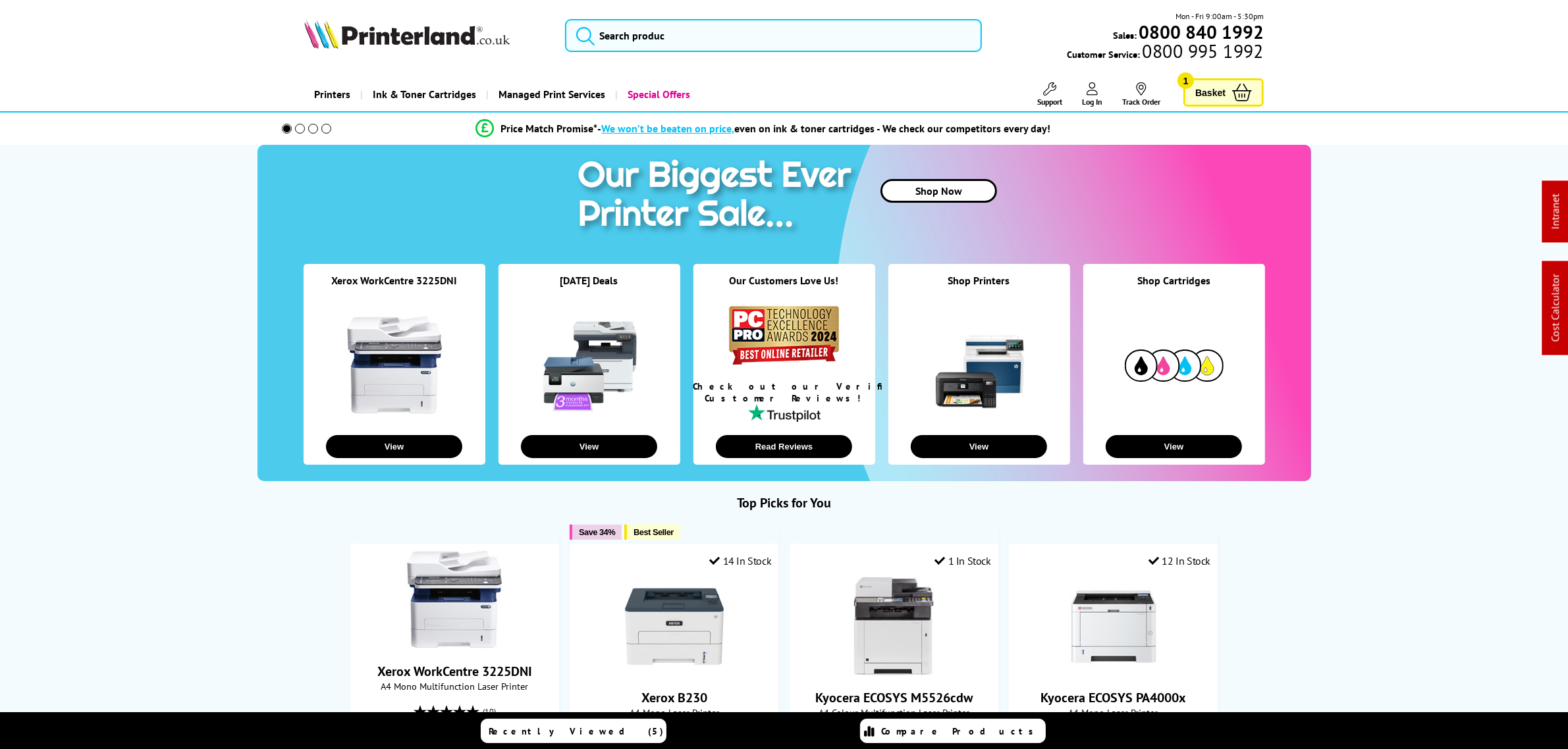
click at [1049, 97] on span "Support" at bounding box center [1049, 101] width 25 height 10
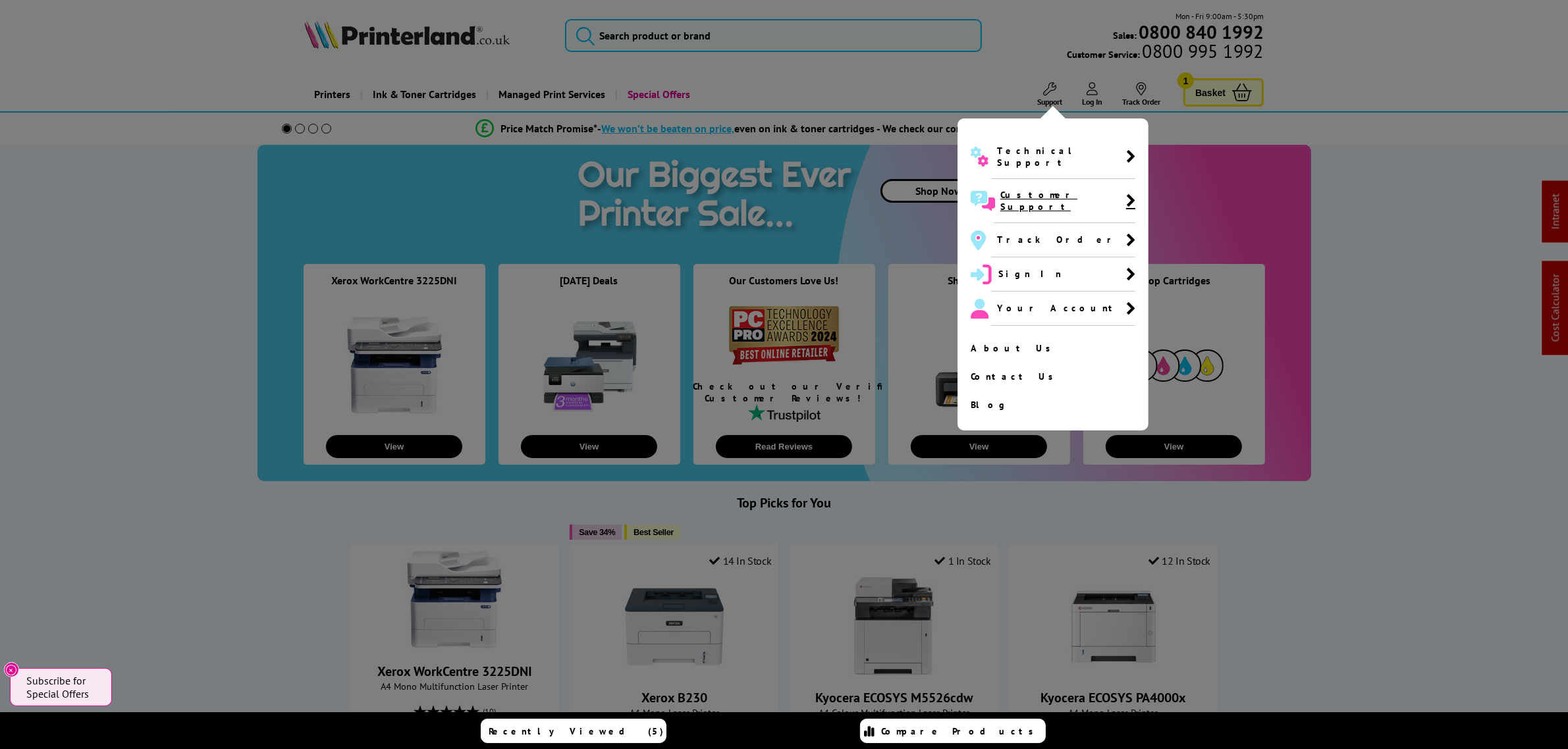
click at [1011, 179] on span "Customer Support" at bounding box center [1064, 201] width 142 height 44
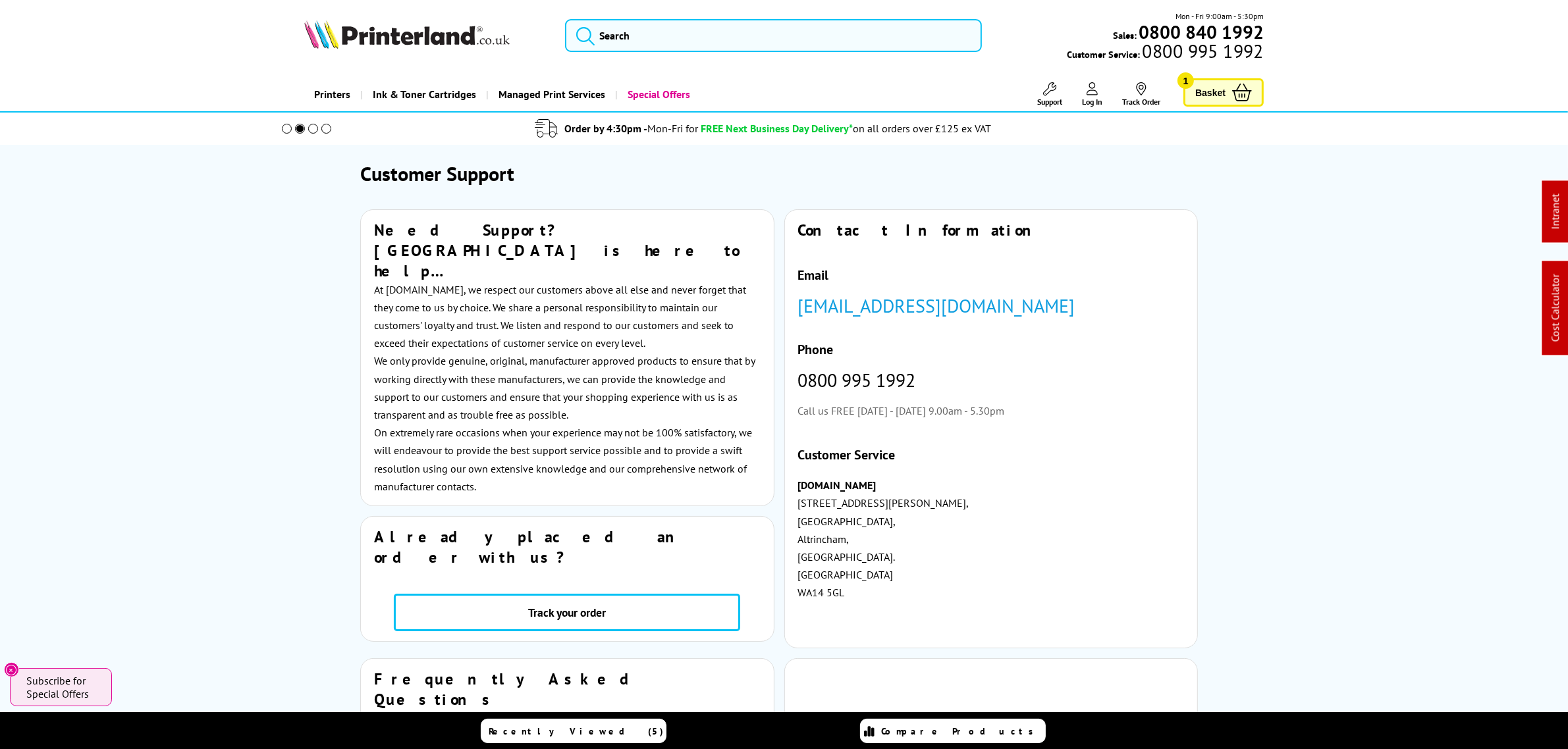
drag, startPoint x: 662, startPoint y: 11, endPoint x: 662, endPoint y: 25, distance: 14.0
click at [662, 13] on div "Mon - Fri 9:00am - 5:30pm Sales: 0800 840 1992 Customer Service: 0800 995 1992" at bounding box center [784, 39] width 1054 height 58
click at [663, 28] on input "search" at bounding box center [773, 36] width 416 height 33
paste input "1102YK3NLO"
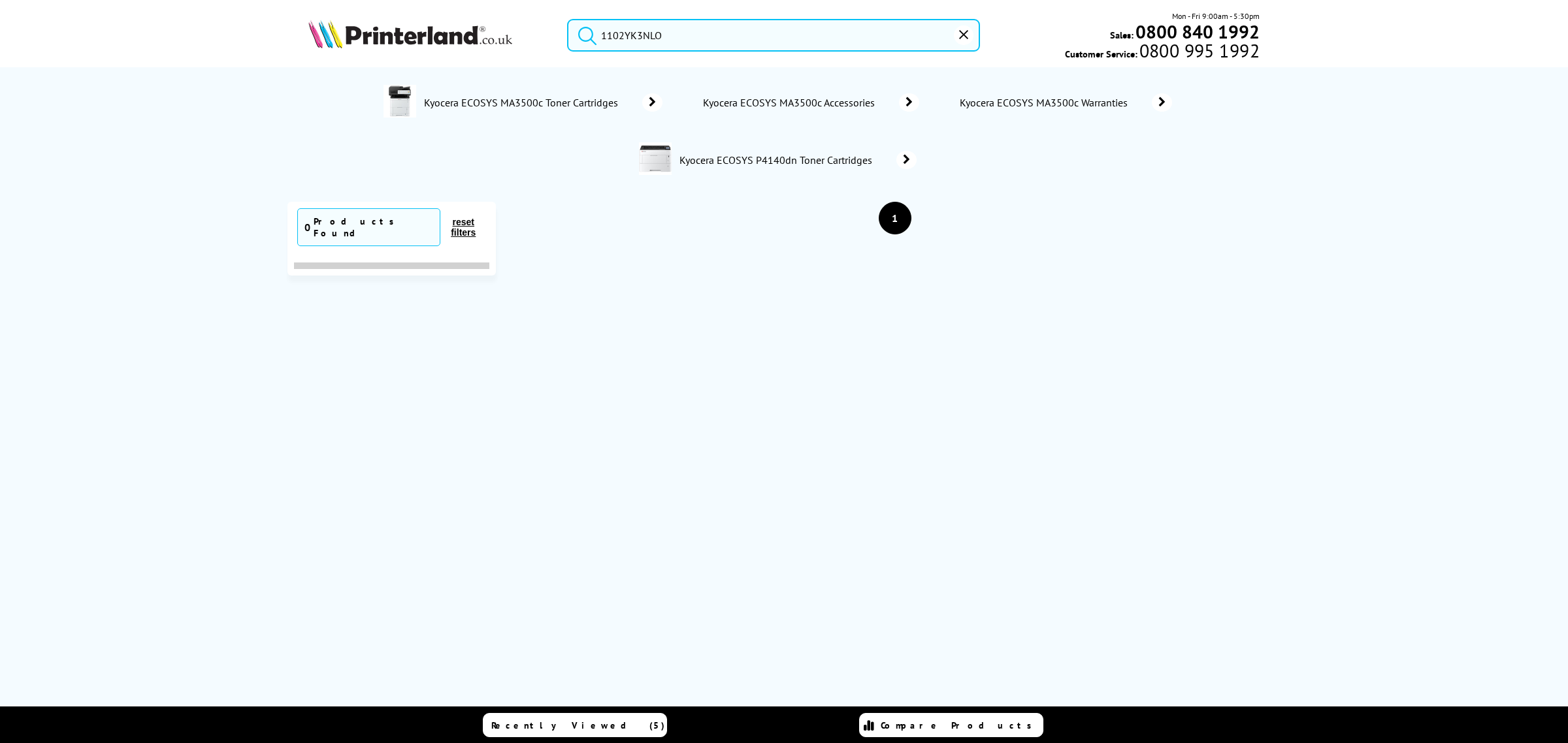
click at [686, 34] on input "1102YK3NLO" at bounding box center [773, 36] width 413 height 33
drag, startPoint x: 686, startPoint y: 34, endPoint x: 543, endPoint y: 49, distance: 143.8
click at [543, 49] on div "1102YK3NLO Mon - Fri 9:00am - 5:30pm Sales: 0800 840 1992 Customer Service: 080…" at bounding box center [784, 38] width 1045 height 58
click at [664, 37] on input "1102YK3NLO" at bounding box center [773, 36] width 413 height 33
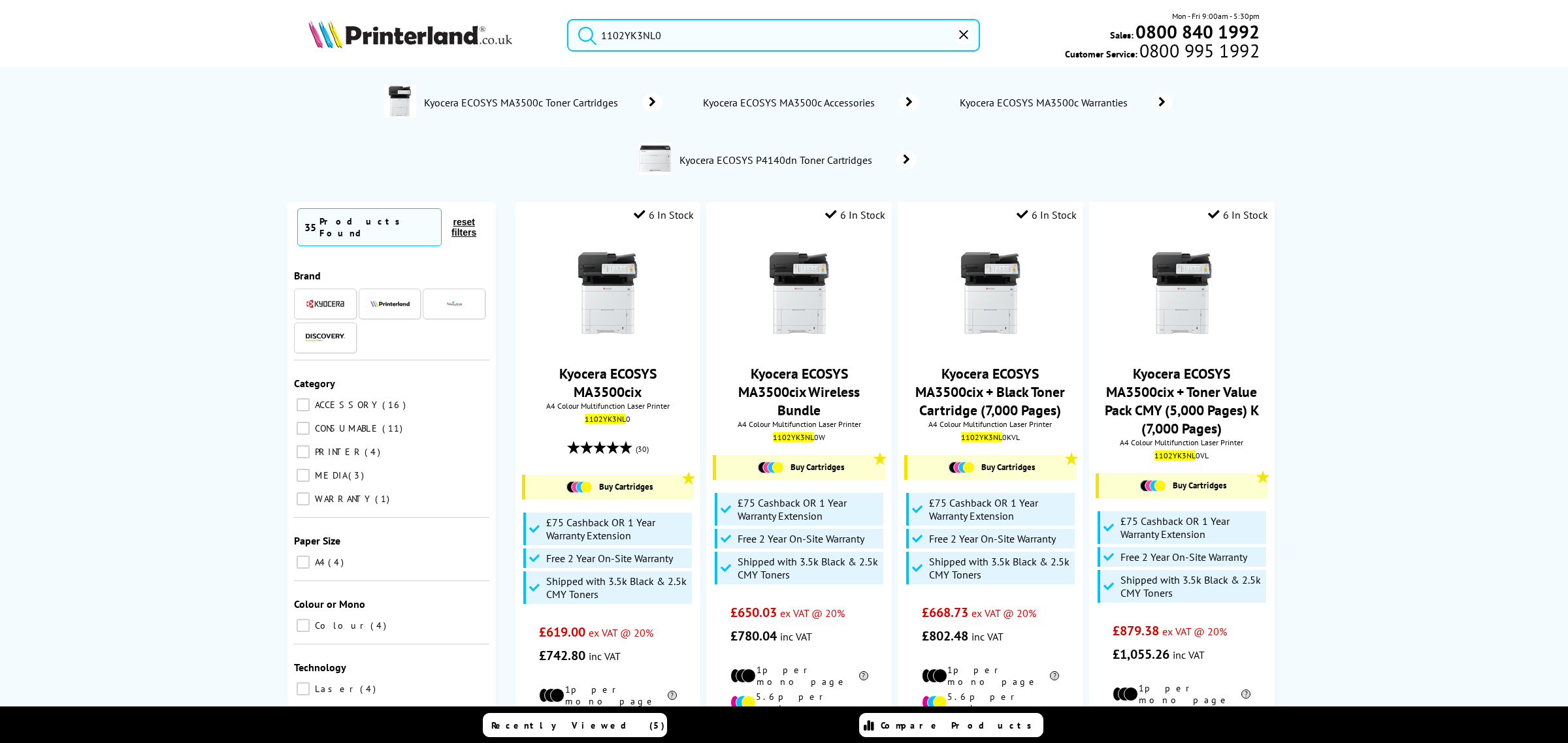
type input "1102YK3NL0"
click at [568, 19] on button "submit" at bounding box center [584, 34] width 33 height 29
click at [613, 304] on img at bounding box center [607, 294] width 98 height 98
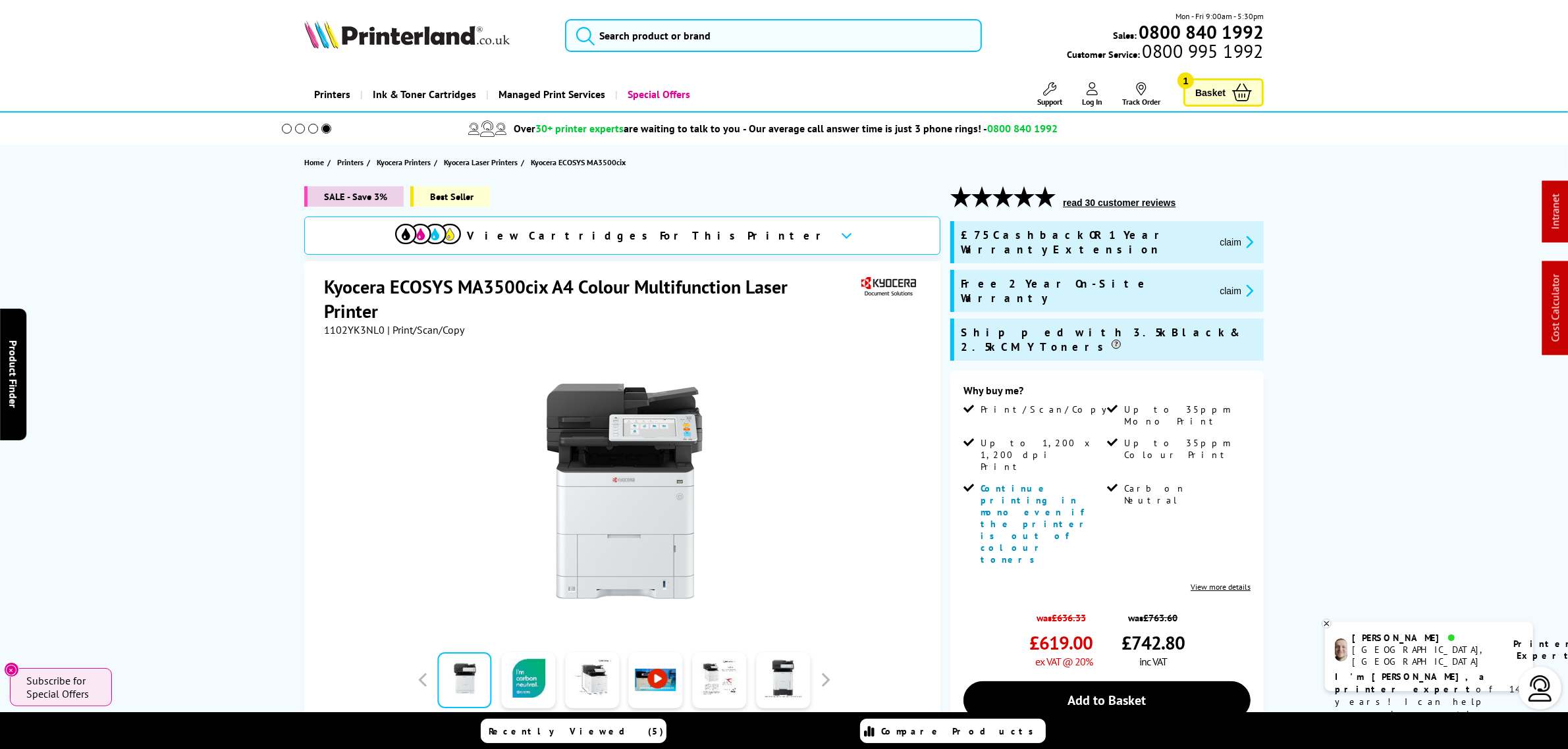
click at [400, 53] on div "Mon - Fri 9:00am - 5:30pm Sales: 0800 840 1992 Customer Service: 0800 995 1992" at bounding box center [784, 39] width 1054 height 58
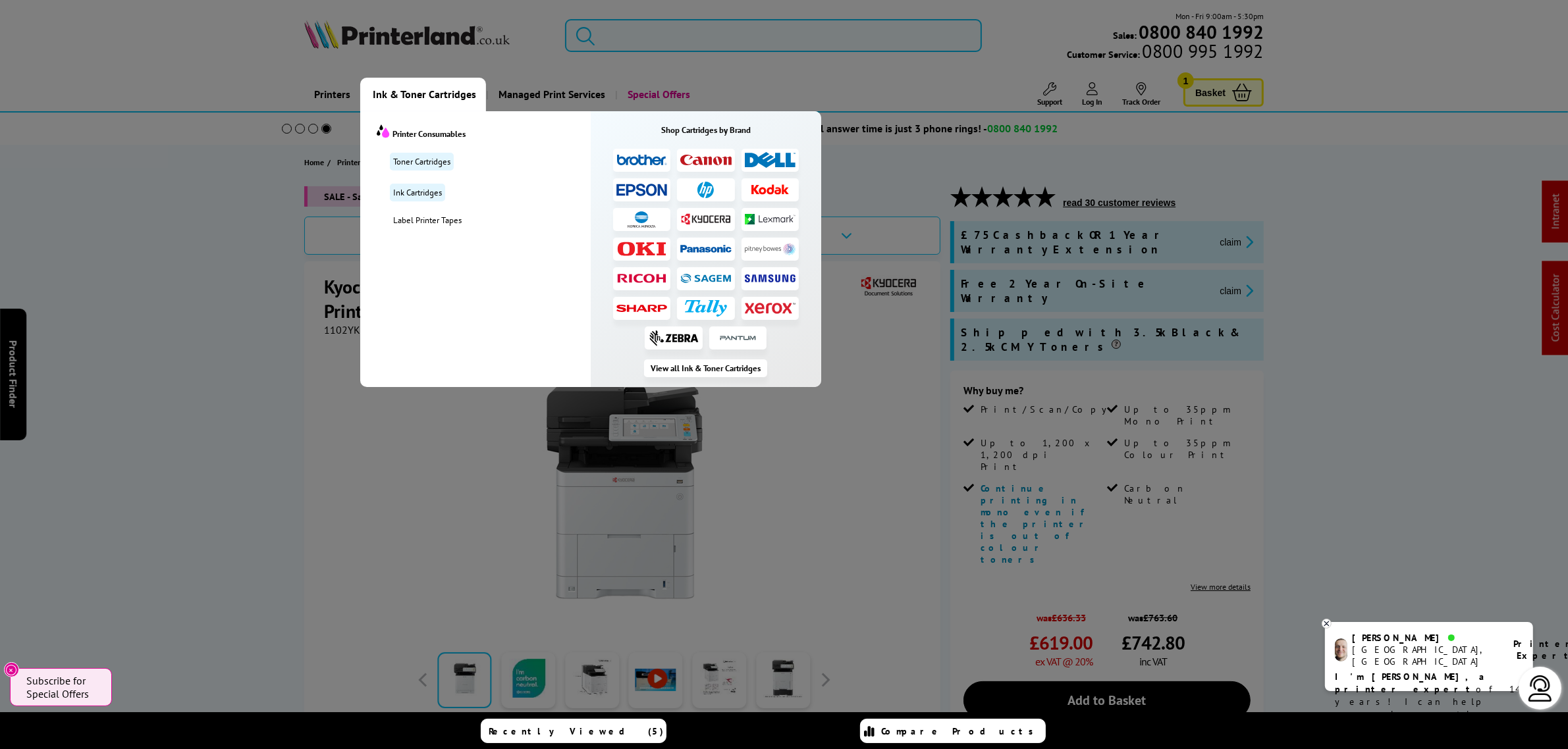
click at [445, 87] on span "Ink & Toner Cartridges" at bounding box center [425, 95] width 104 height 34
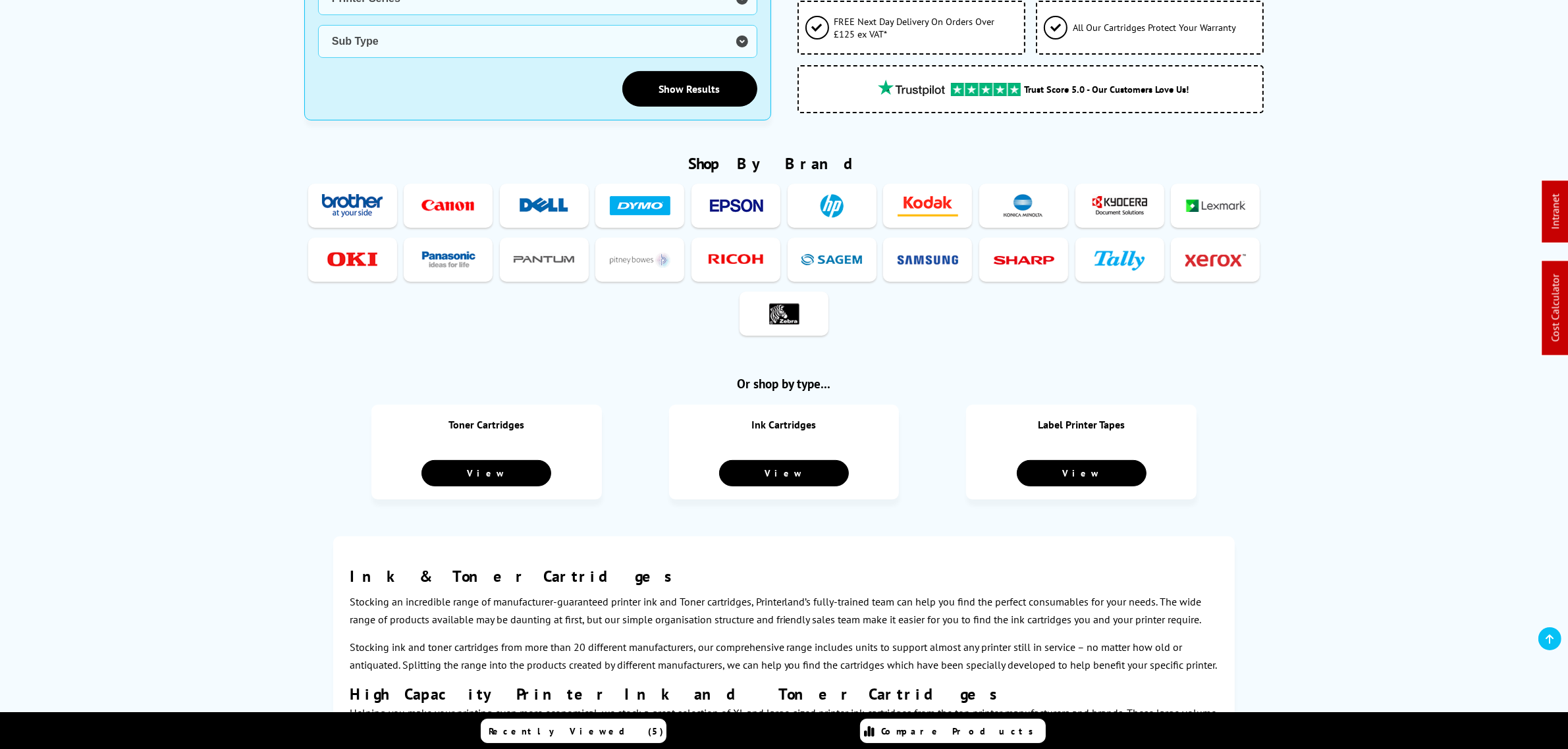
scroll to position [411, 0]
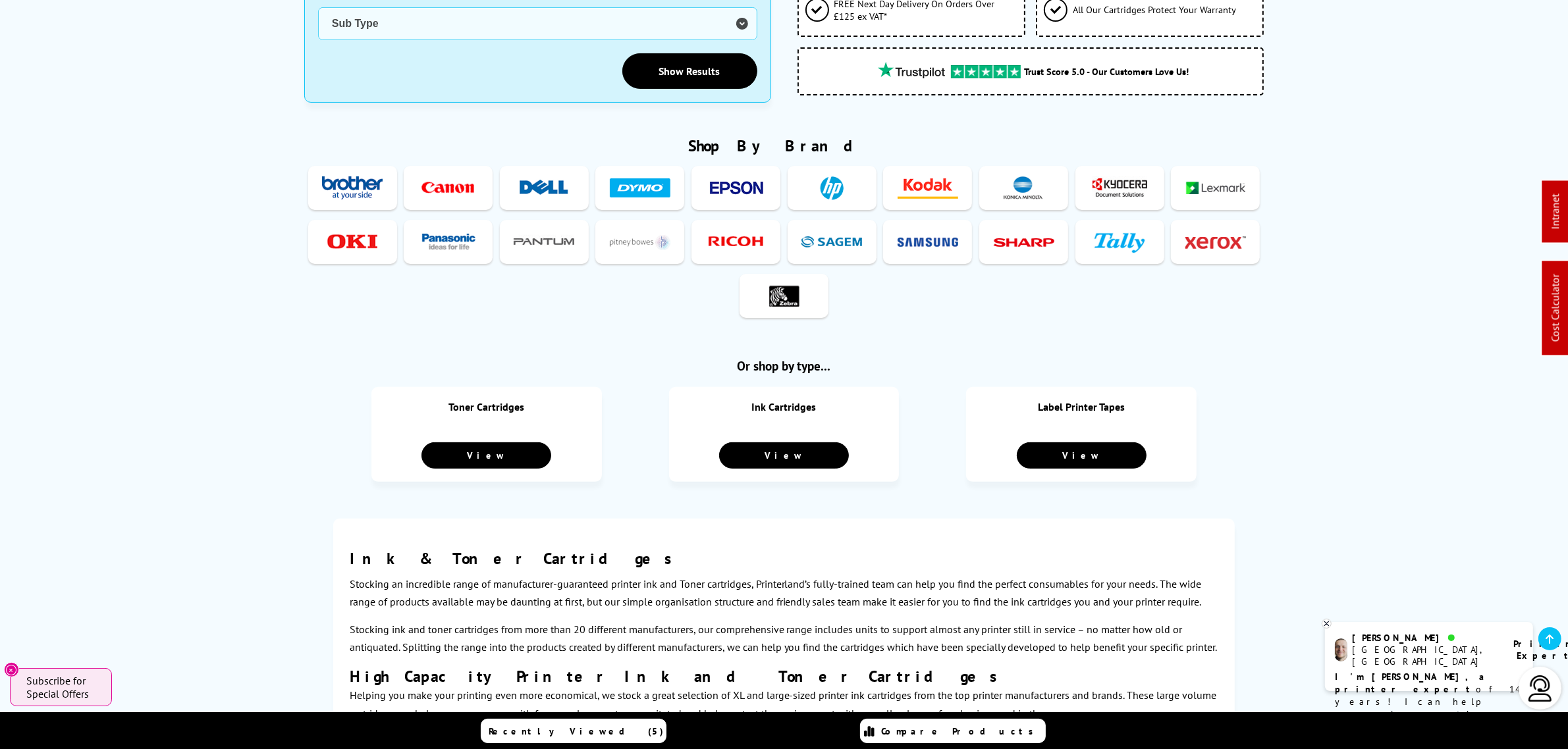
click at [641, 237] on img at bounding box center [640, 242] width 61 height 24
click at [667, 289] on span "Toner" at bounding box center [661, 295] width 31 height 17
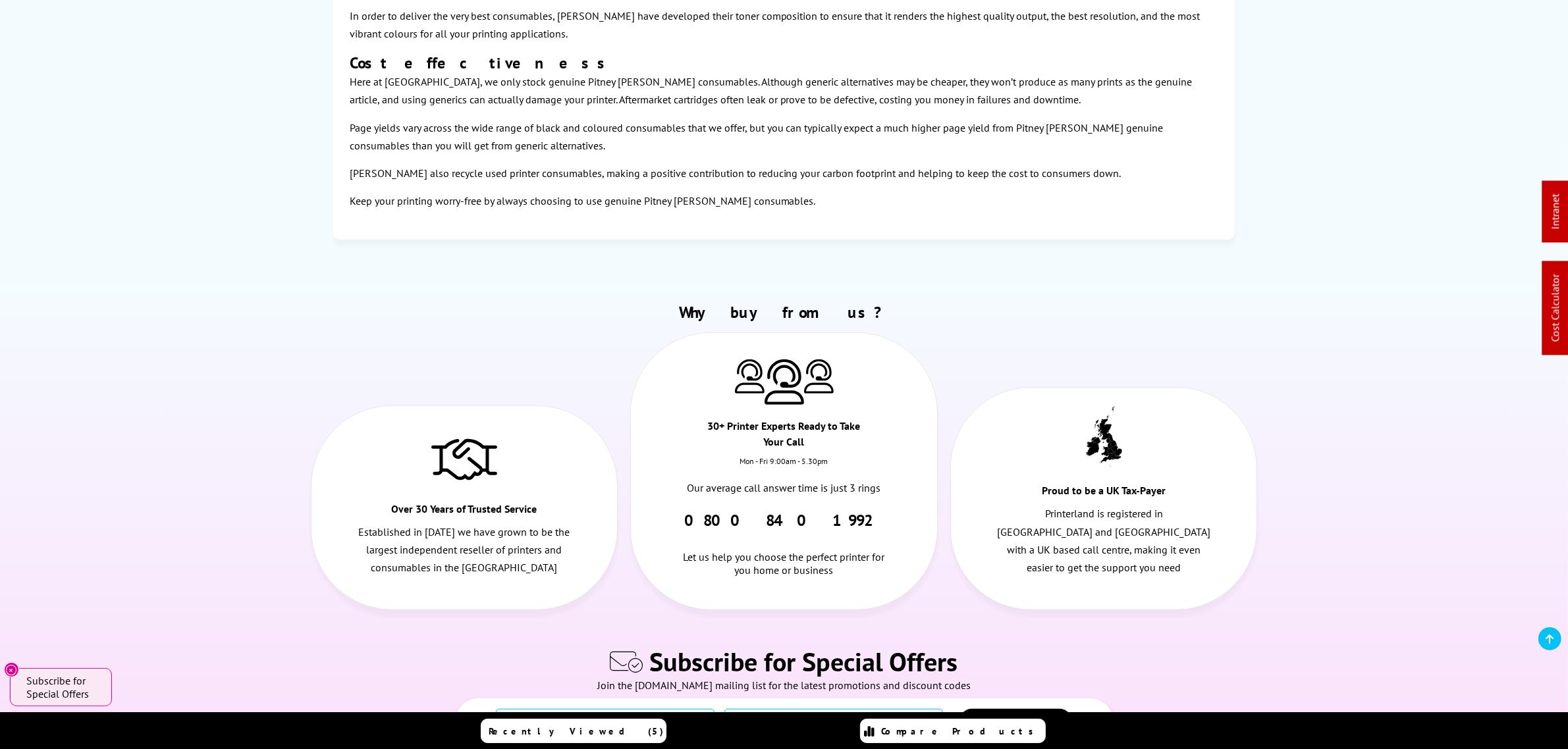
scroll to position [1334, 0]
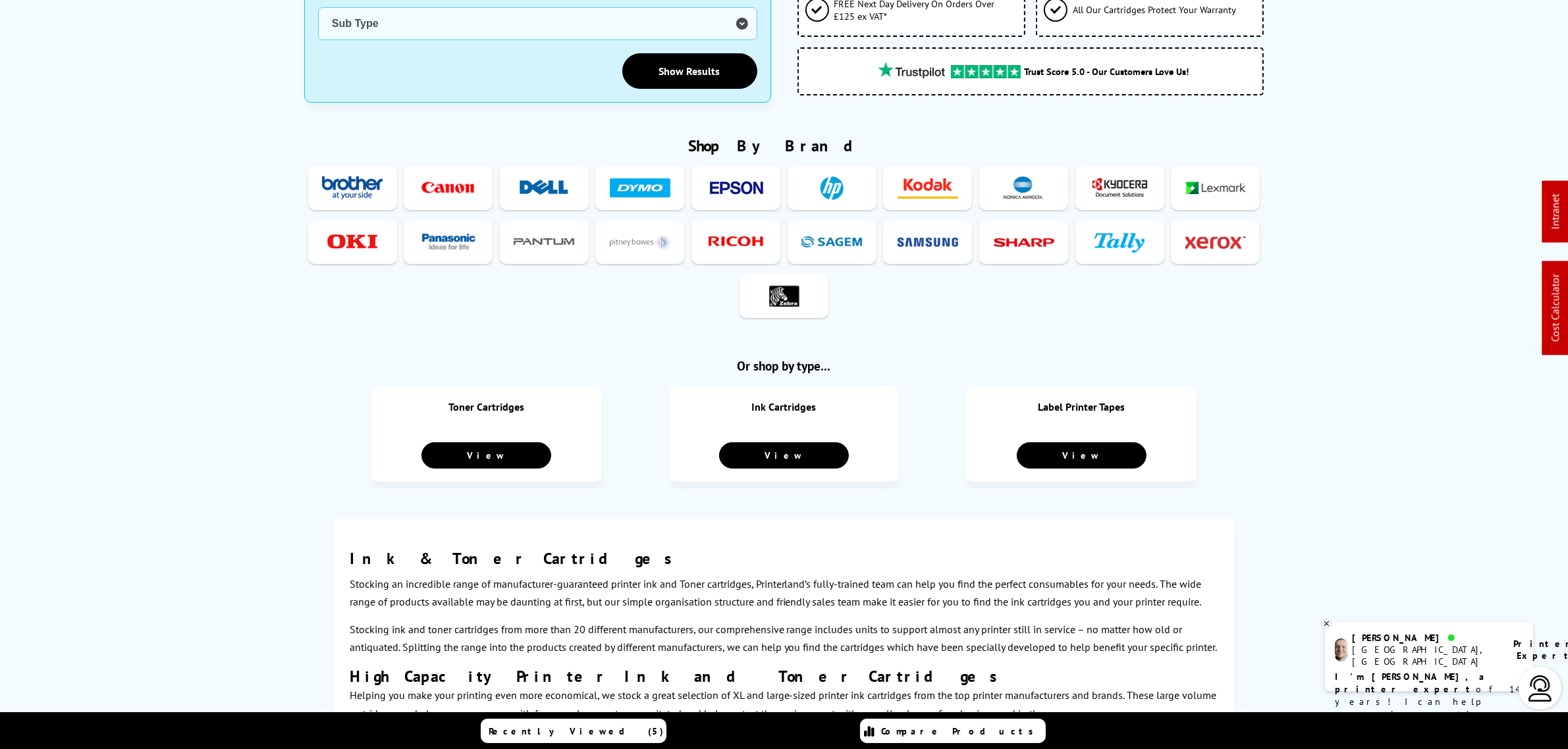
click at [830, 231] on img at bounding box center [832, 242] width 61 height 24
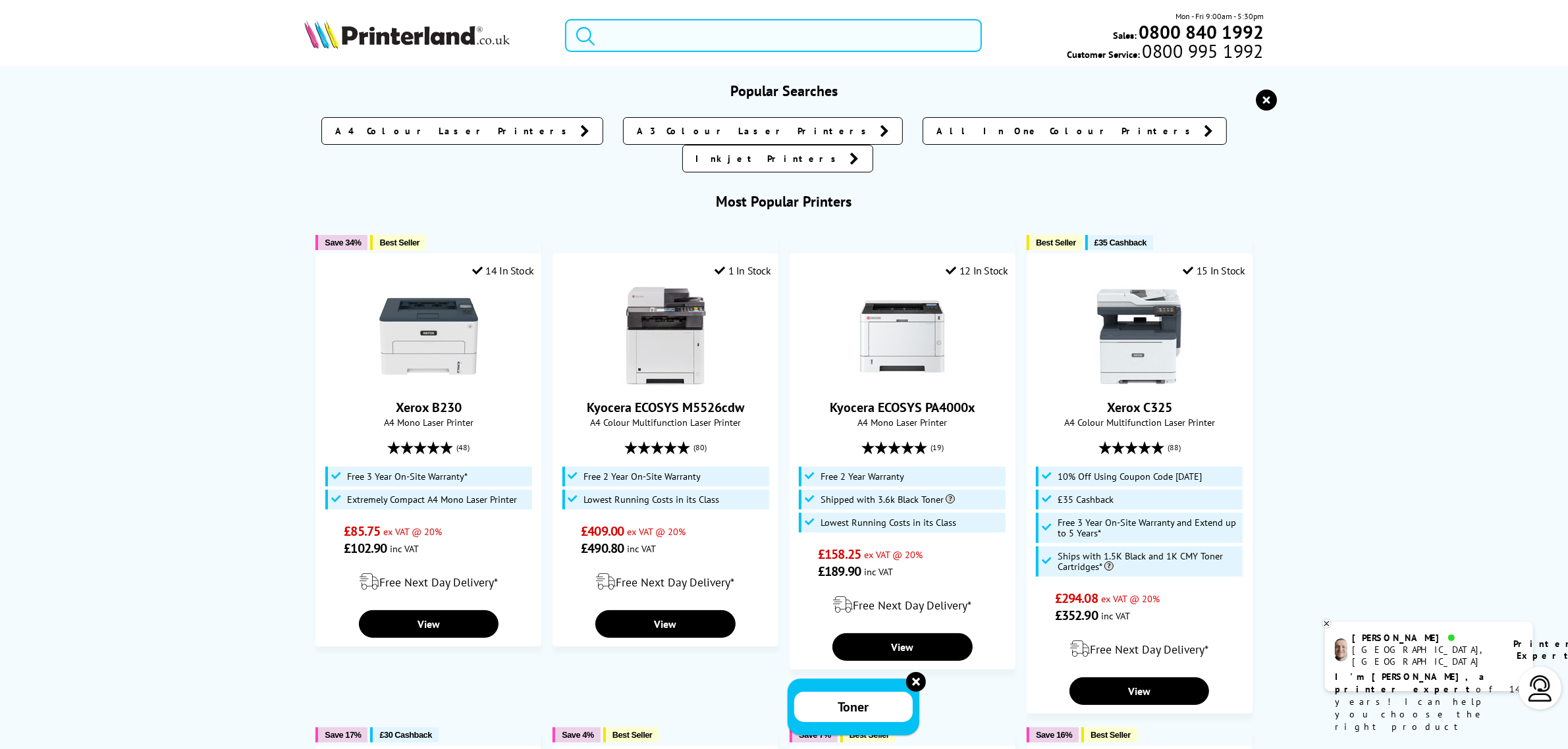
click at [726, 21] on input "search" at bounding box center [773, 36] width 416 height 33
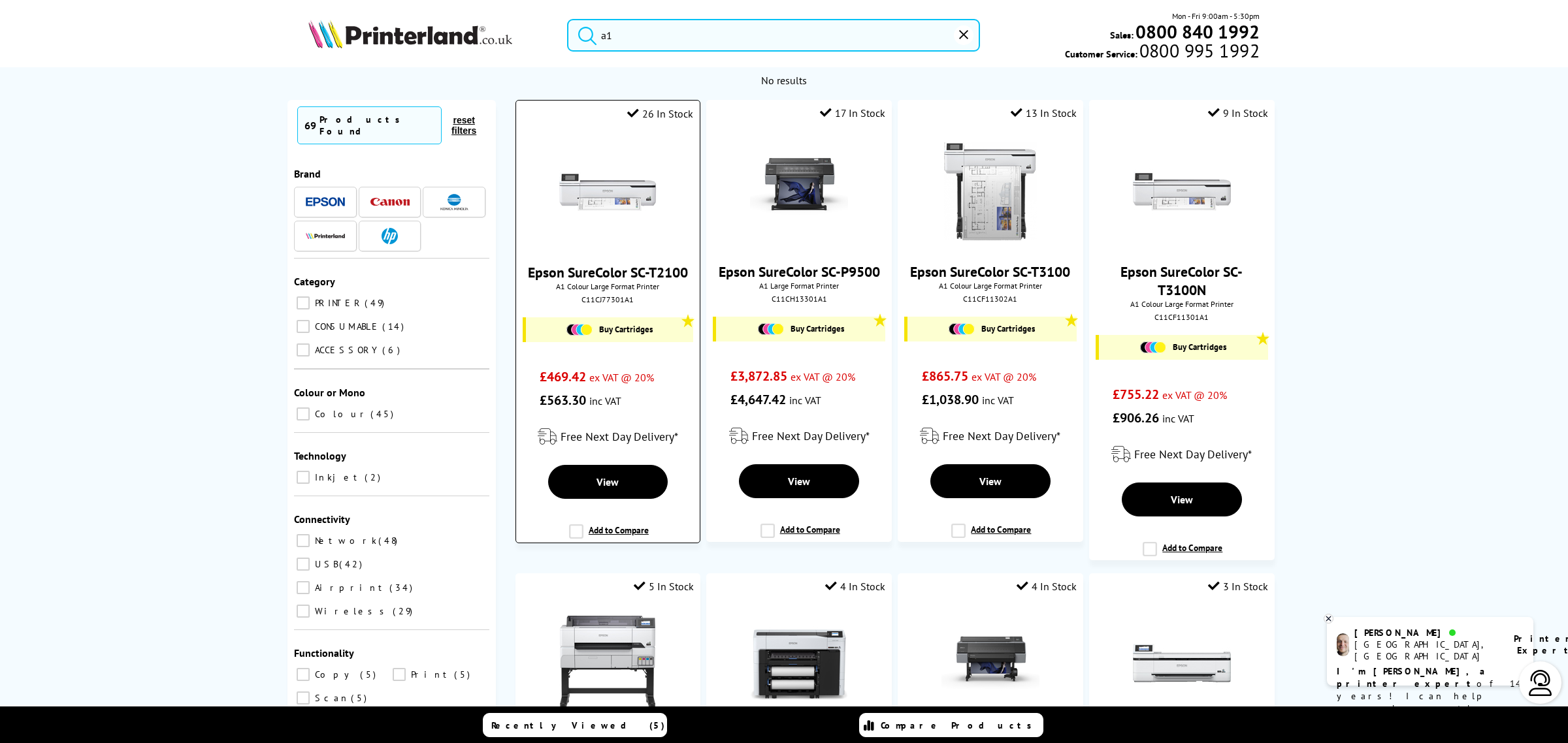
type input "a1"
click at [630, 200] on img at bounding box center [607, 192] width 98 height 98
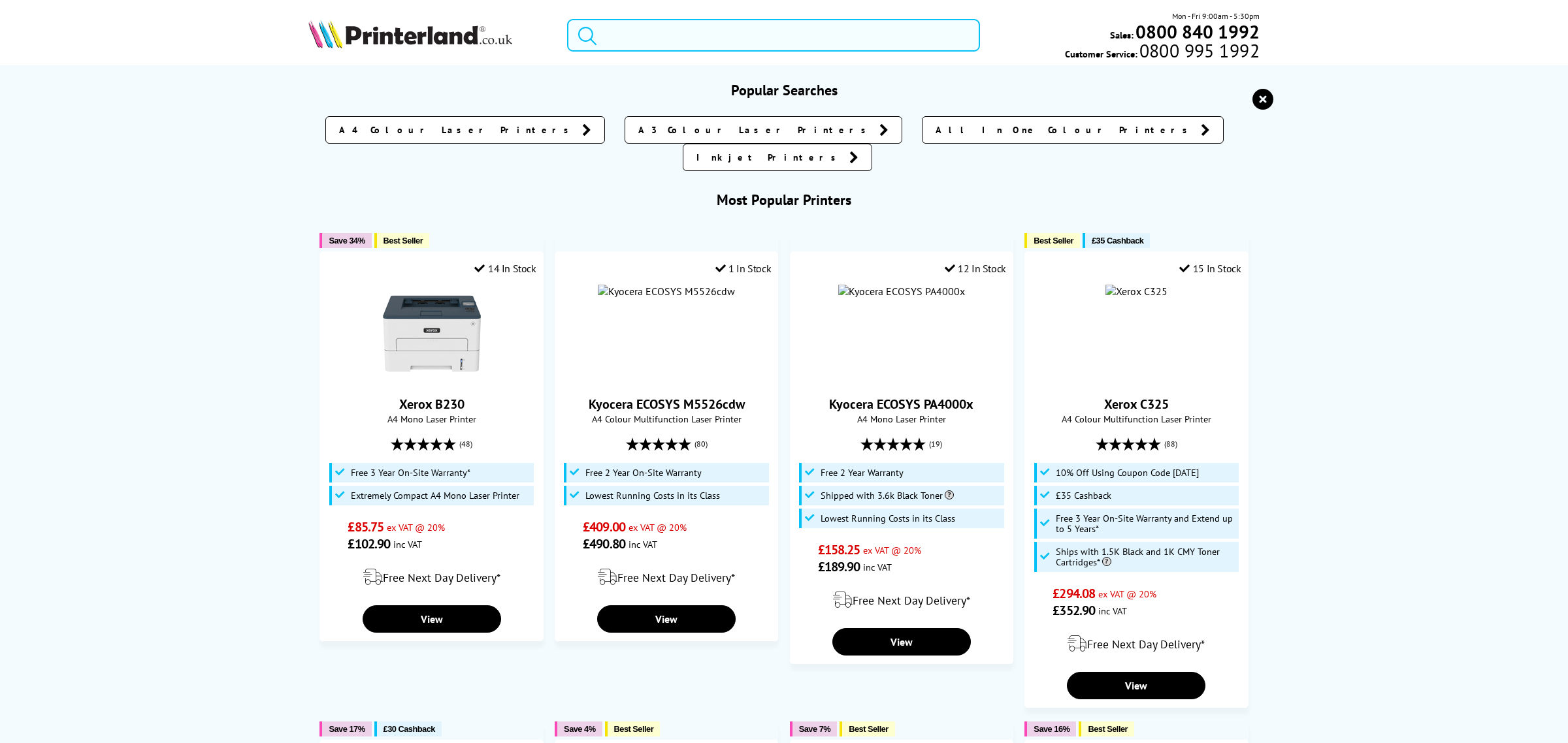
drag, startPoint x: 760, startPoint y: 37, endPoint x: 495, endPoint y: 1, distance: 267.4
click at [501, 38] on div "Mon - Fri 9:00am - 5:30pm Sales: 0800 840 1992 Customer Service: 0800 995 1992" at bounding box center [784, 38] width 1045 height 58
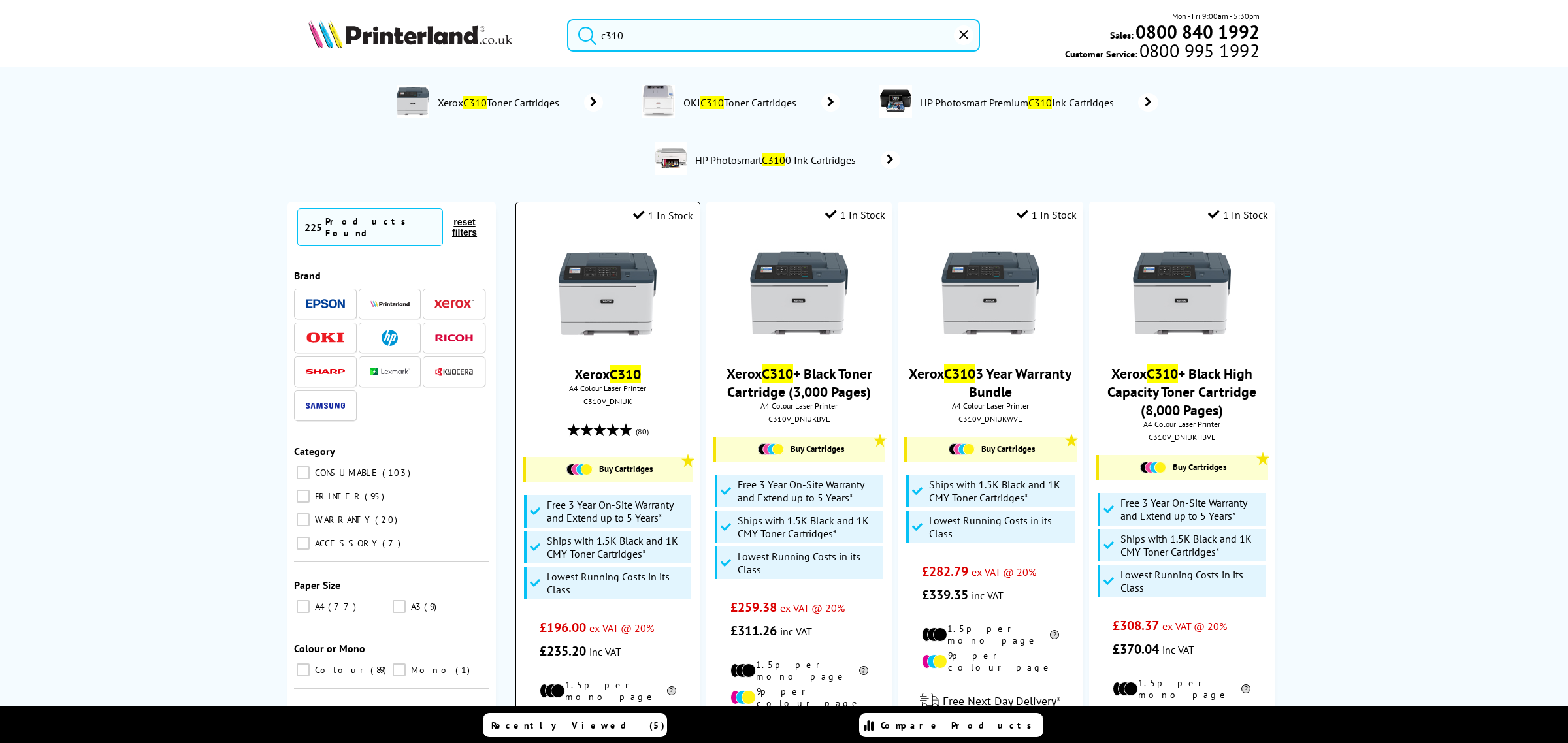
type input "c310"
click at [591, 278] on img at bounding box center [607, 294] width 98 height 98
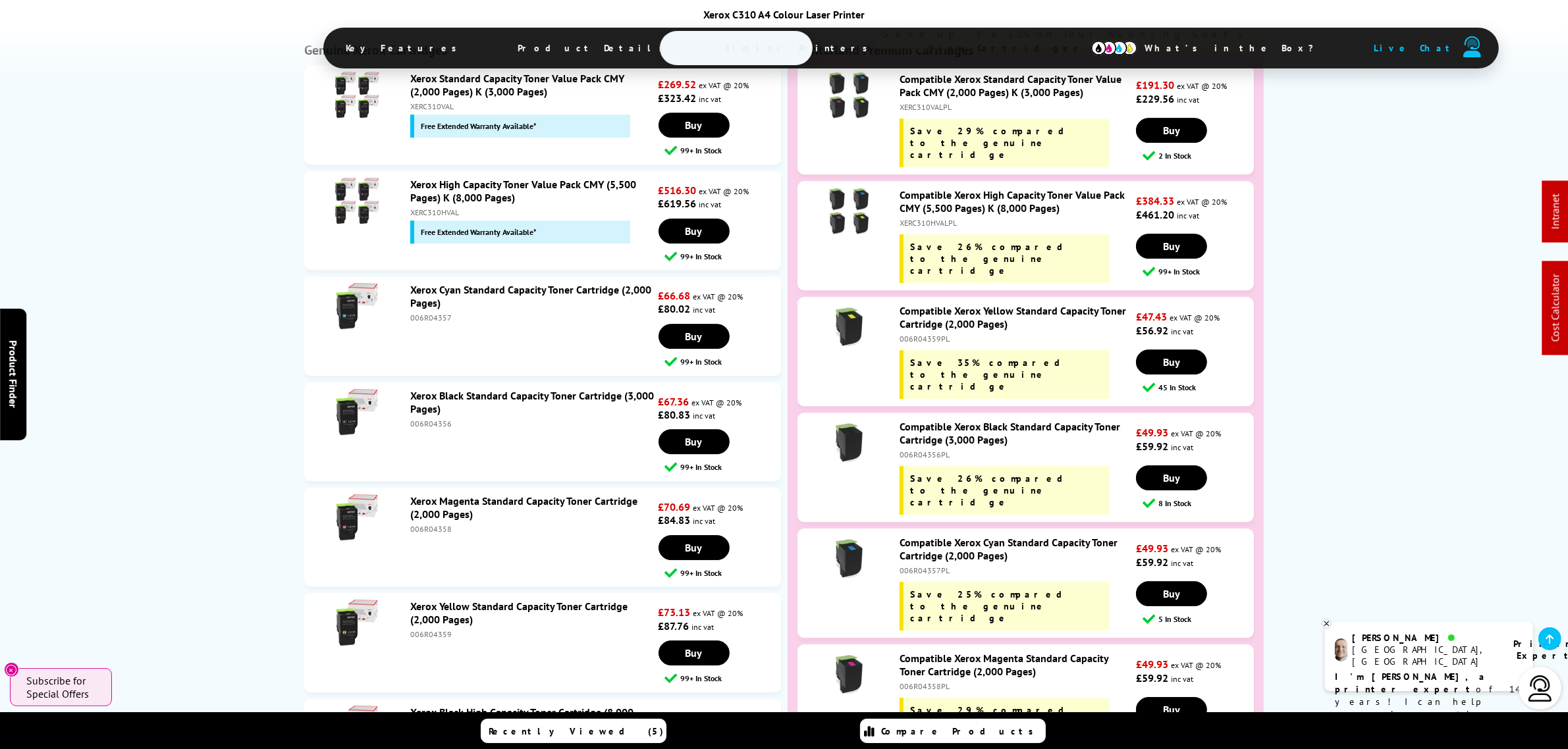
scroll to position [4913, 0]
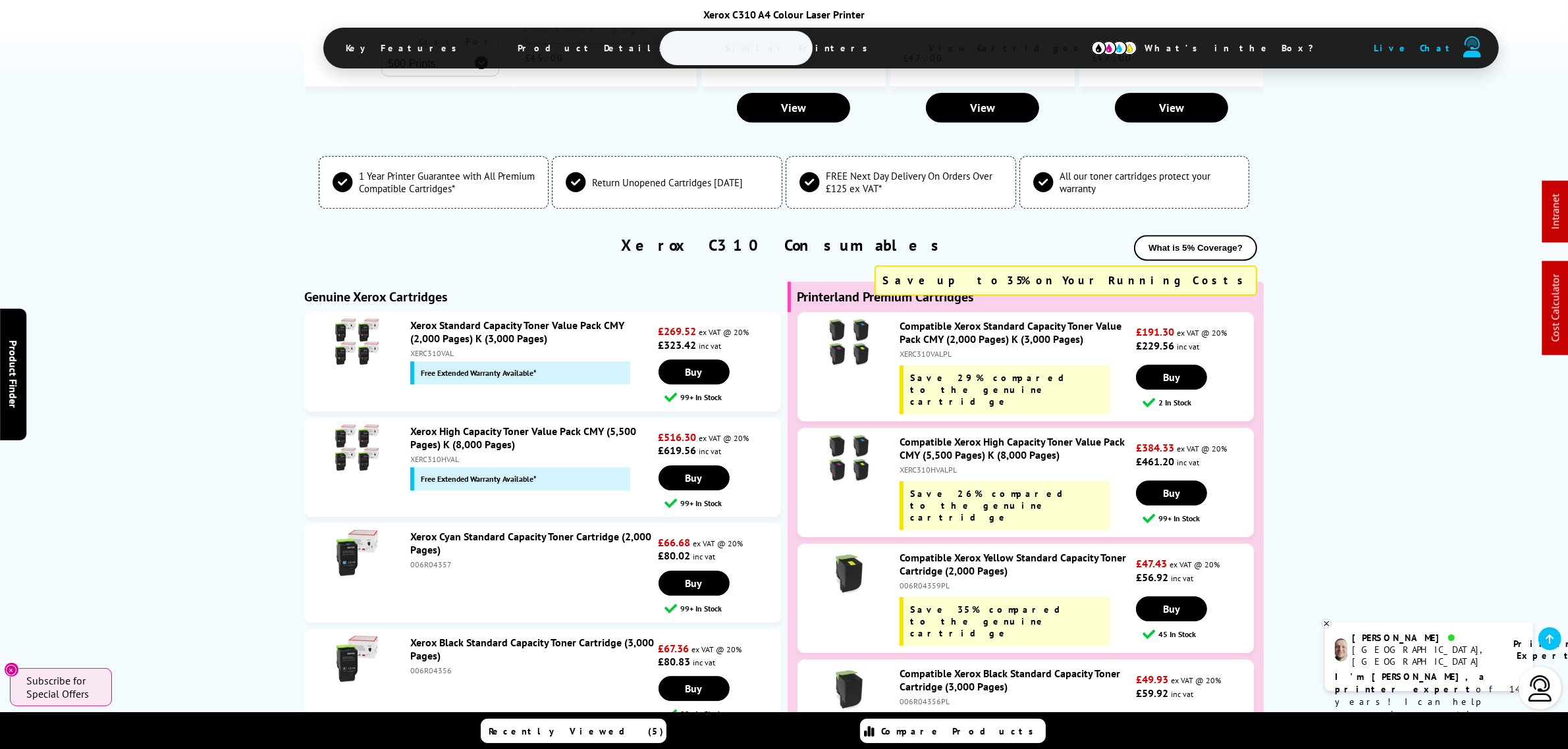
click at [924, 465] on div "XERC310HVALPL" at bounding box center [1016, 469] width 233 height 10
copy div "XERC310HVALPL"
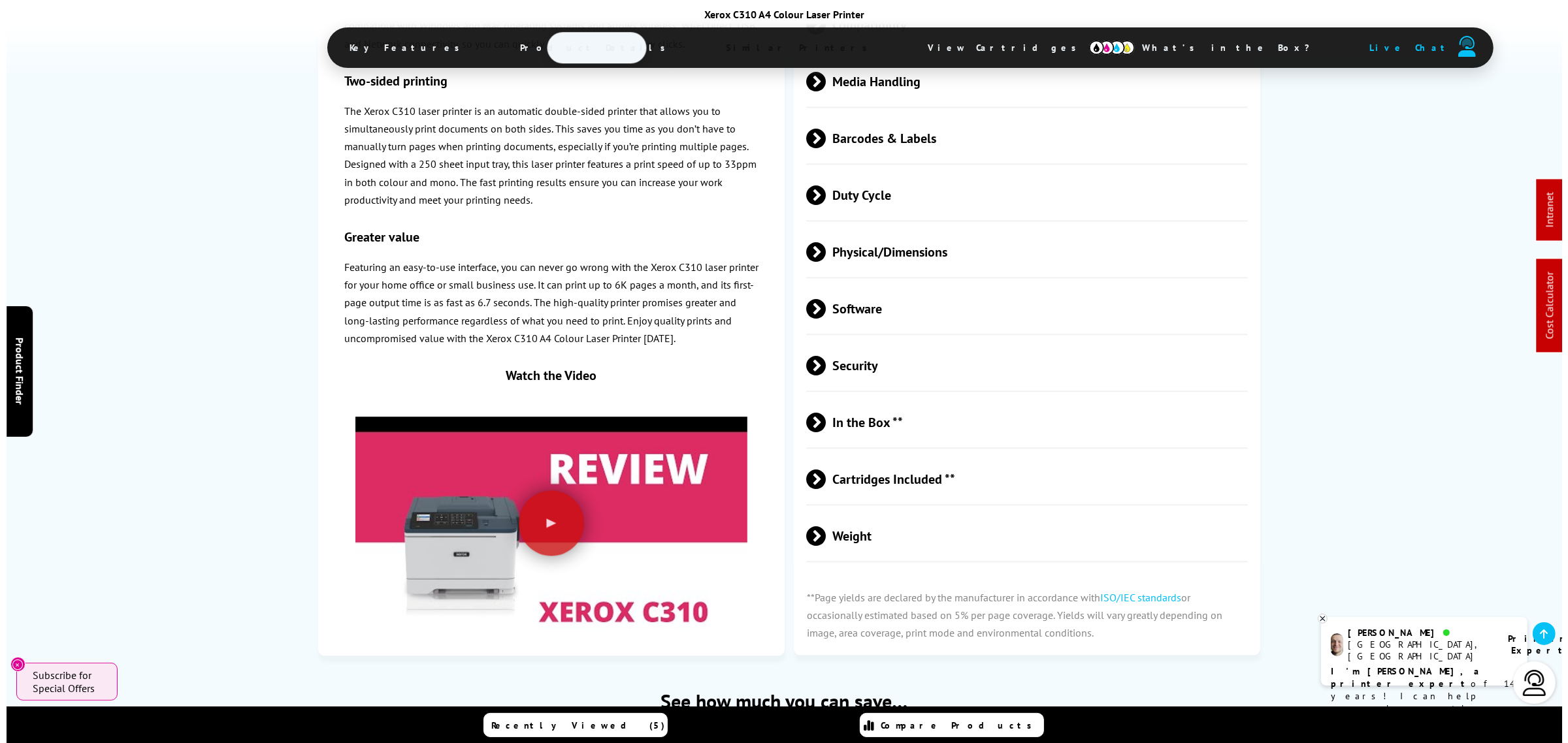
scroll to position [0, 0]
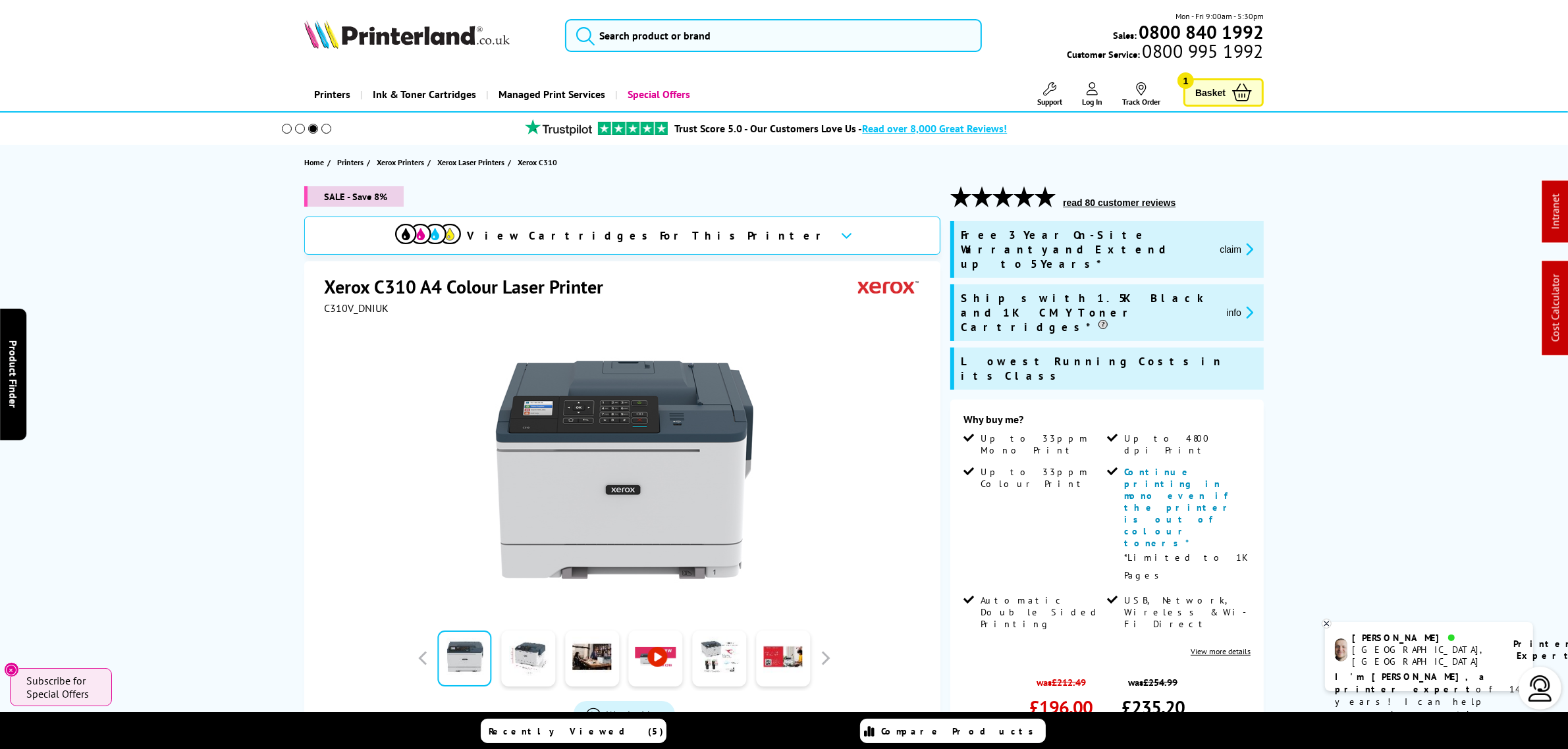
click at [791, 10] on div "Mon - Fri 9:00am - 5:30pm Sales: 0800 840 1992 Customer Service: 0800 995 1992" at bounding box center [784, 39] width 1054 height 58
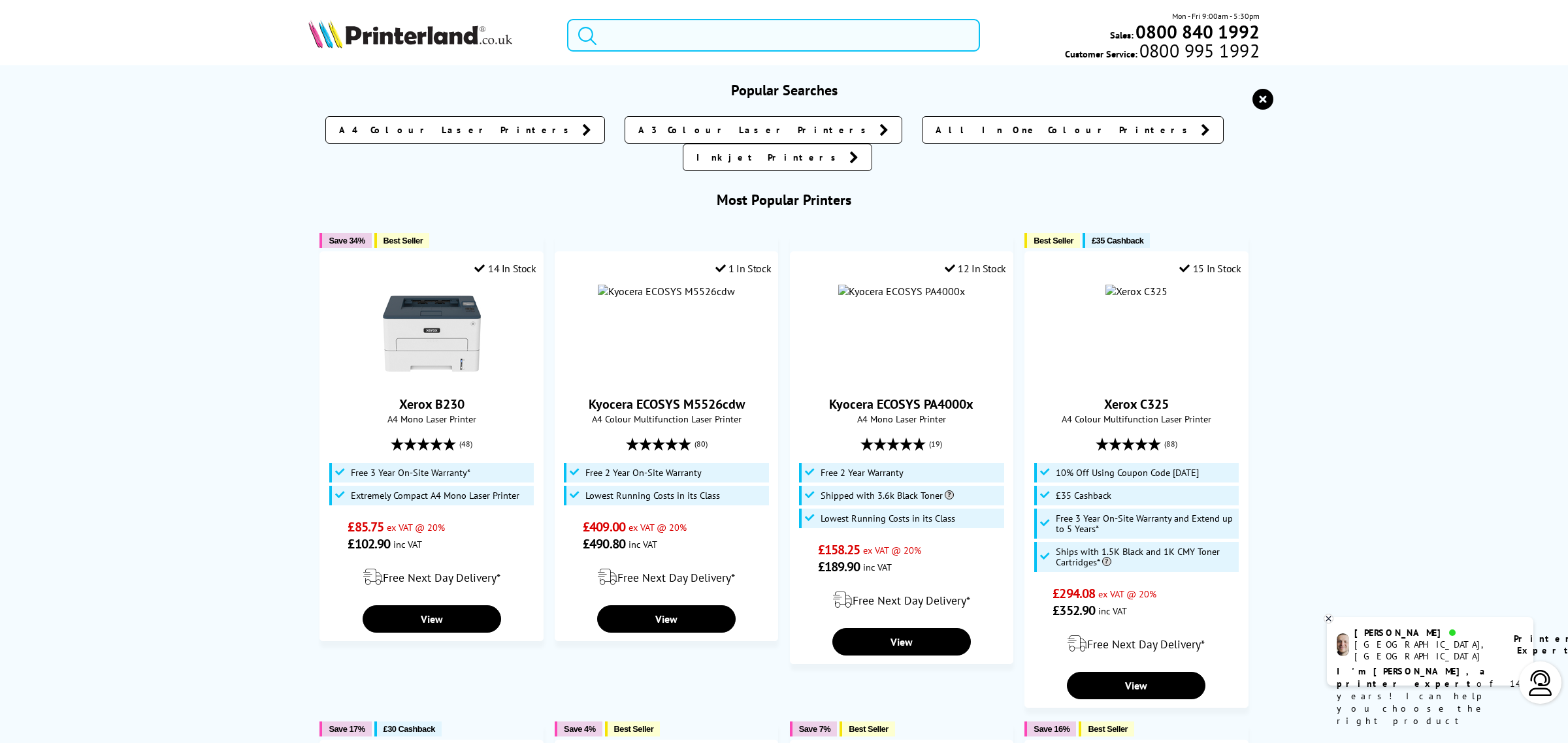
click at [784, 32] on input "search" at bounding box center [773, 36] width 413 height 33
paste input "106R03519"
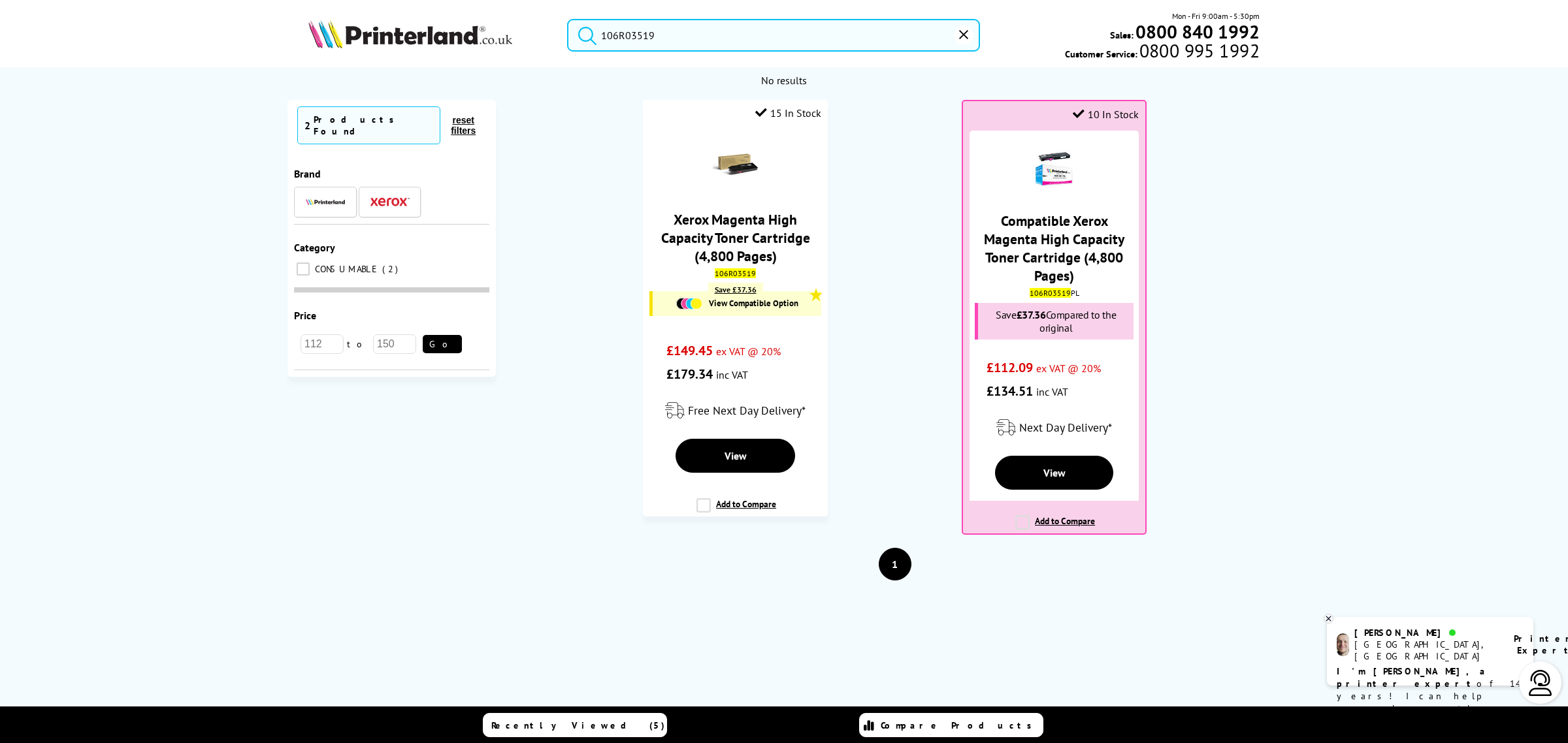
drag, startPoint x: 688, startPoint y: 33, endPoint x: 275, endPoint y: 30, distance: 413.0
click at [315, 42] on div "106R03519 Mon - Fri 9:00am - 5:30pm Sales: 0800 840 1992 Customer Service: 0800…" at bounding box center [784, 38] width 1045 height 58
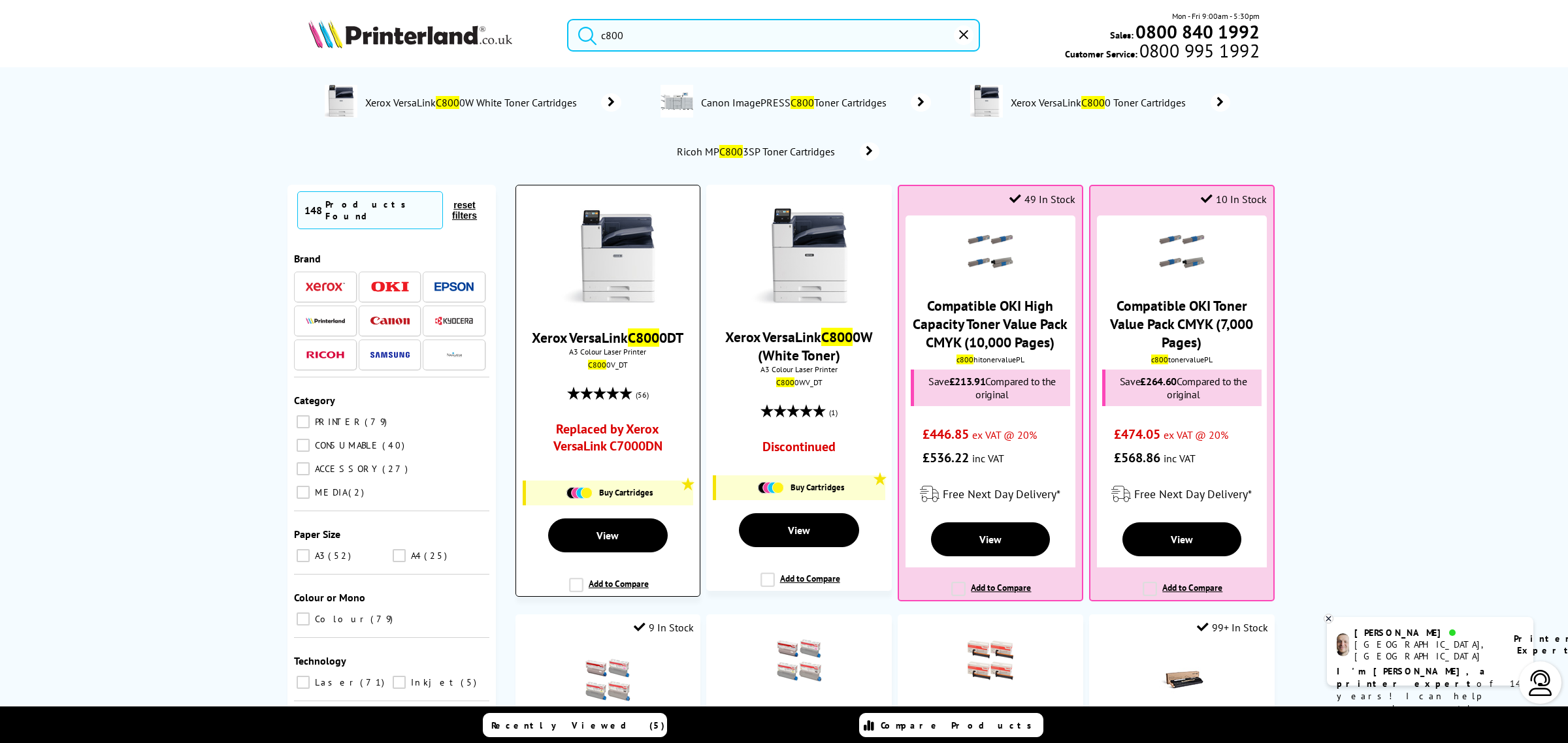
type input "c800"
click at [526, 289] on div at bounding box center [608, 258] width 171 height 101
click at [573, 294] on img at bounding box center [607, 257] width 98 height 98
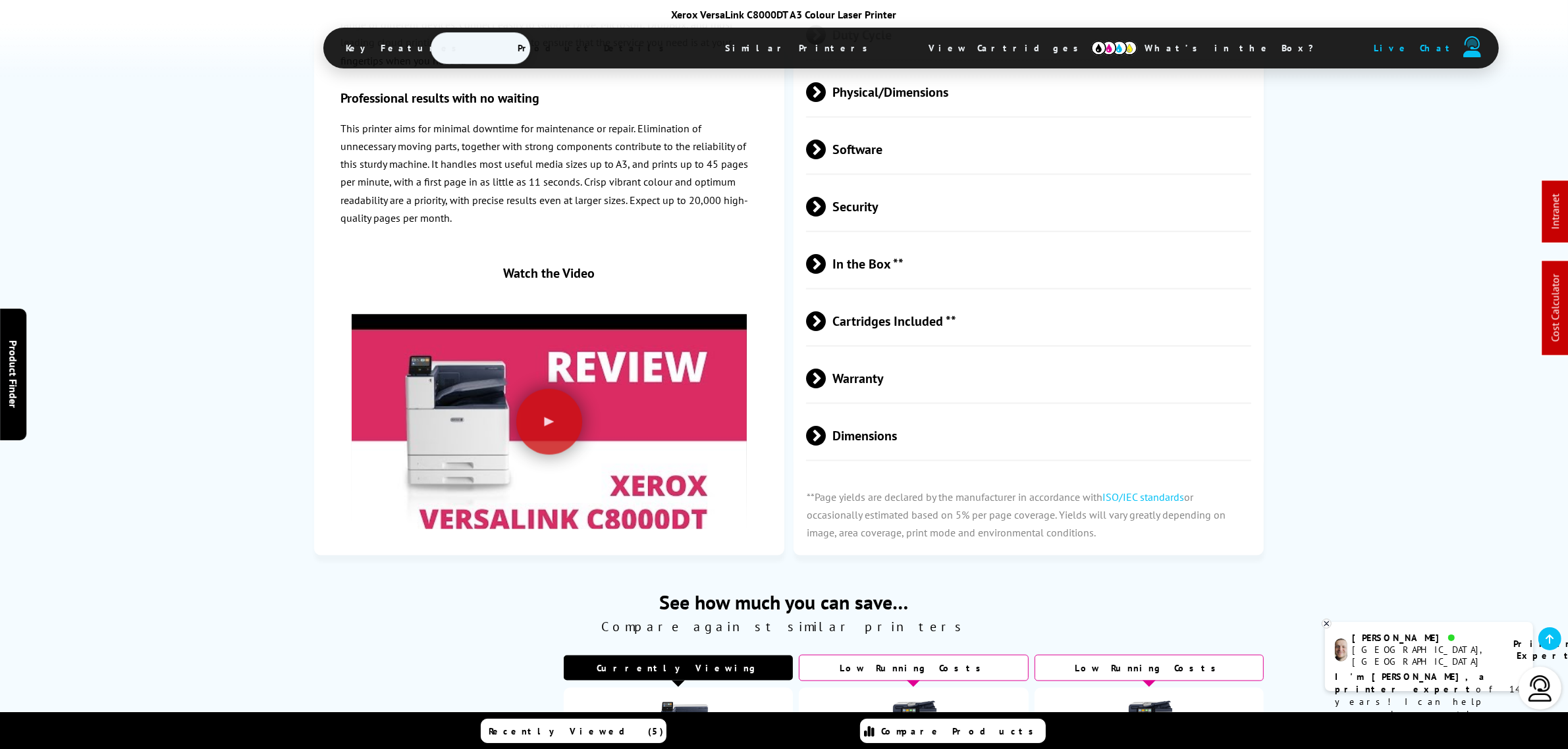
scroll to position [2387, 0]
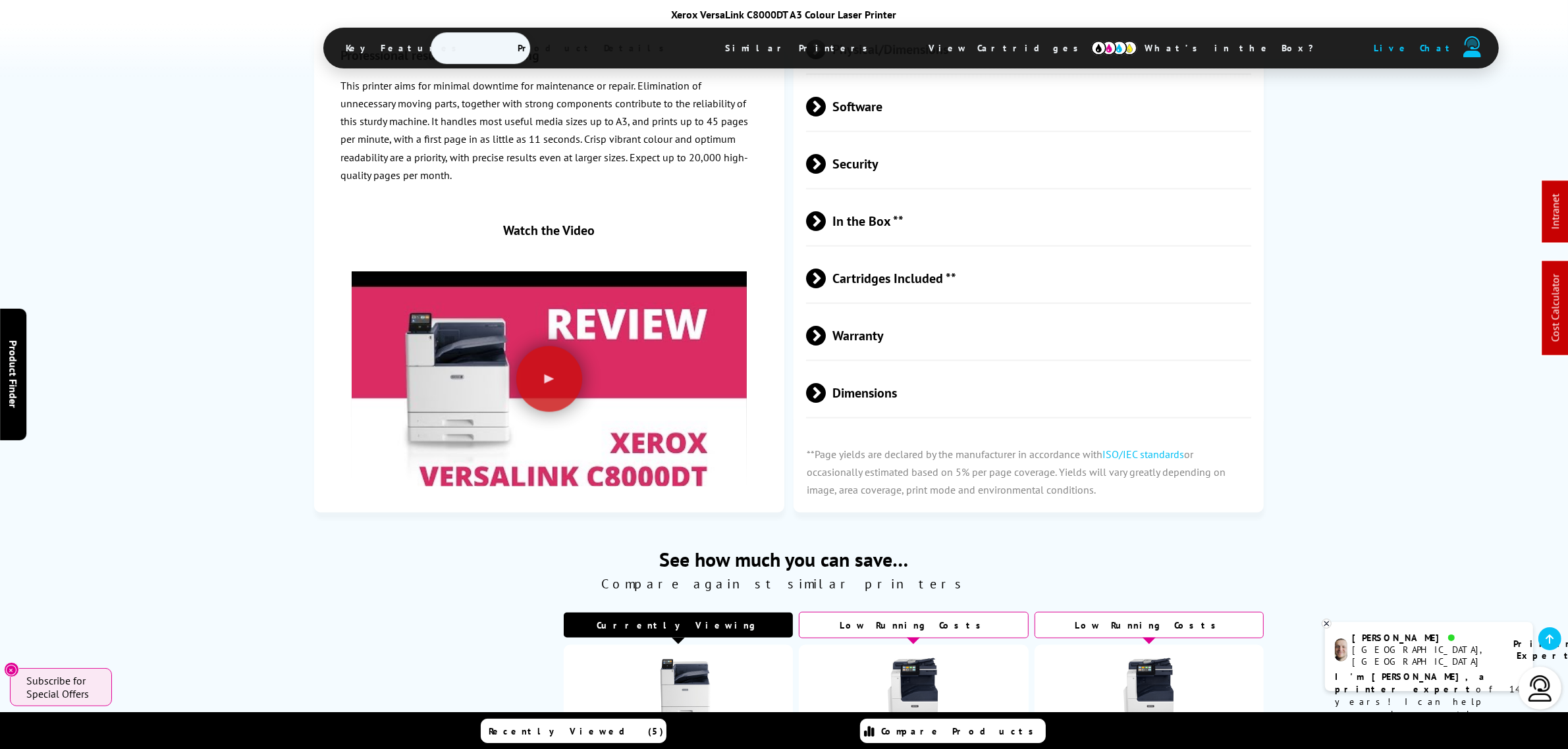
drag, startPoint x: 907, startPoint y: 235, endPoint x: 894, endPoint y: 241, distance: 14.3
click at [896, 188] on span "Security" at bounding box center [1028, 164] width 445 height 50
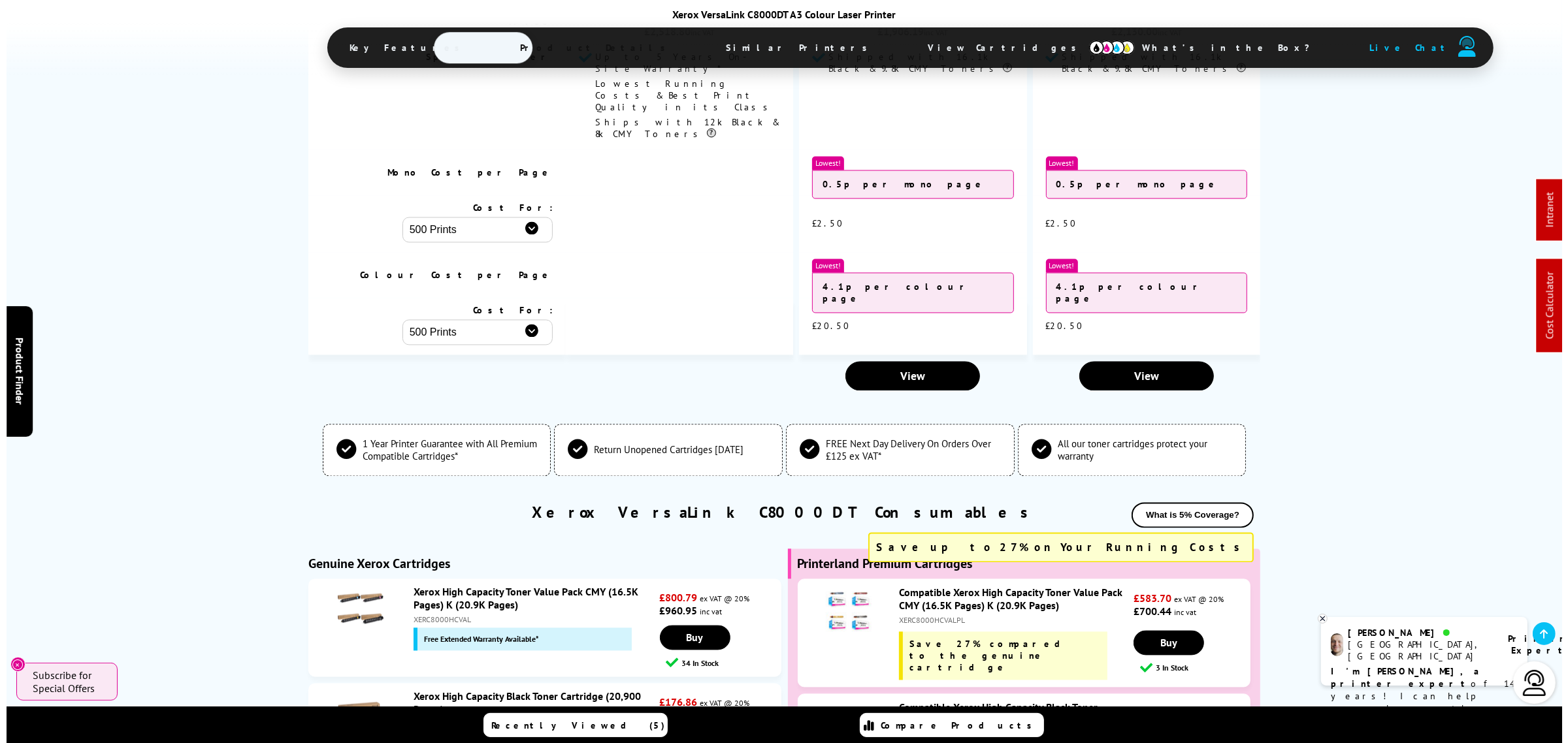
scroll to position [0, 0]
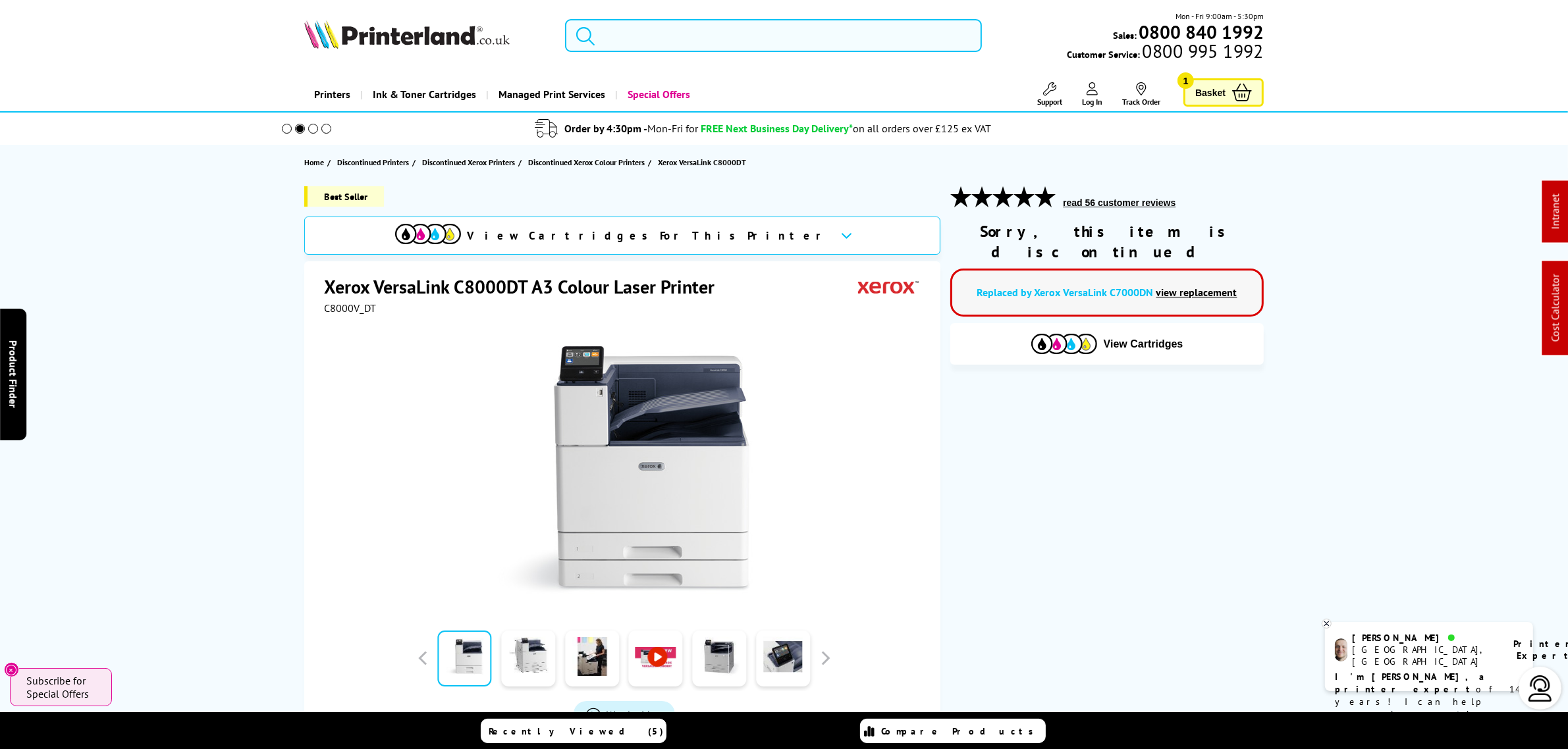
drag, startPoint x: 949, startPoint y: 37, endPoint x: 942, endPoint y: 37, distance: 7.0
click at [942, 37] on input "search" at bounding box center [773, 36] width 416 height 33
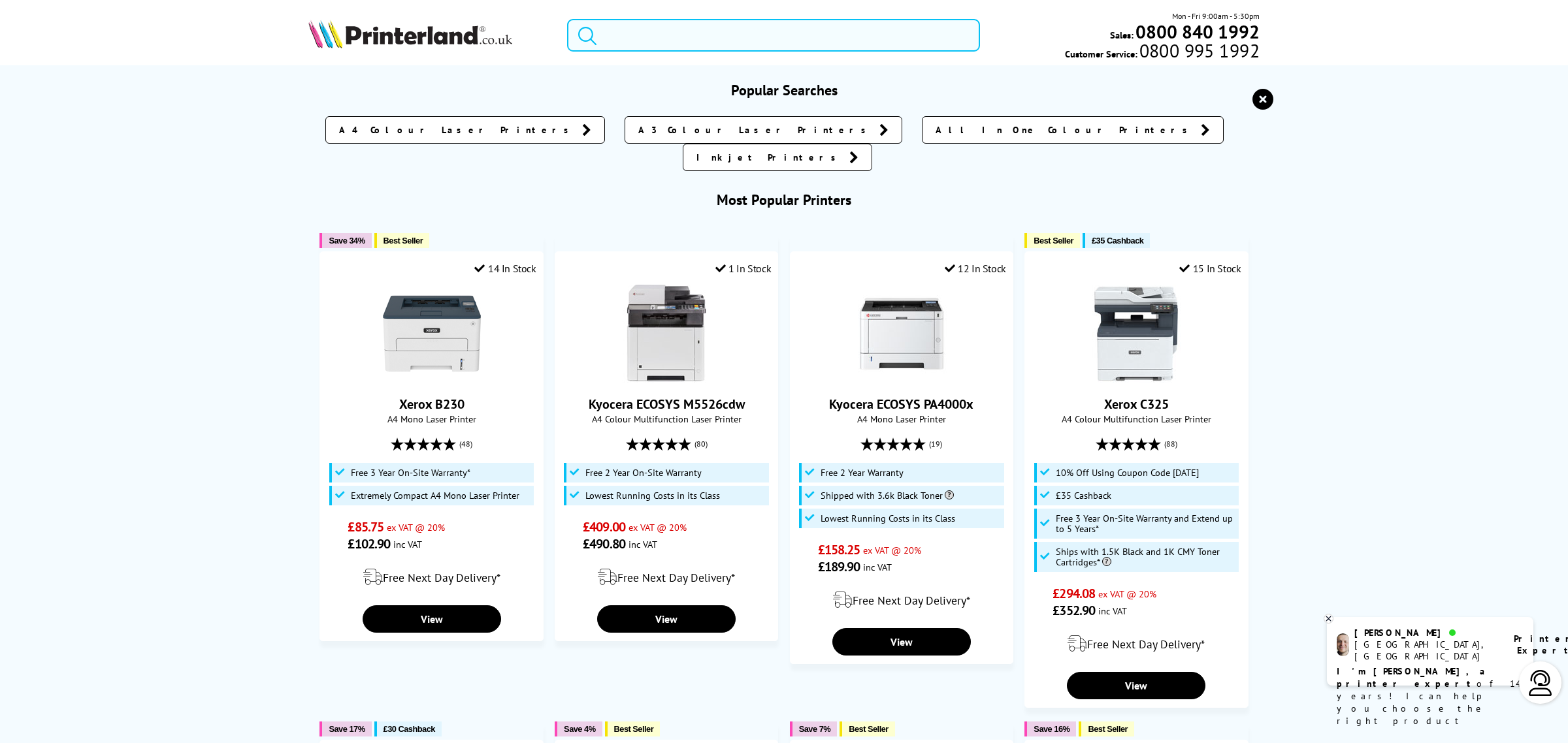
type input "8"
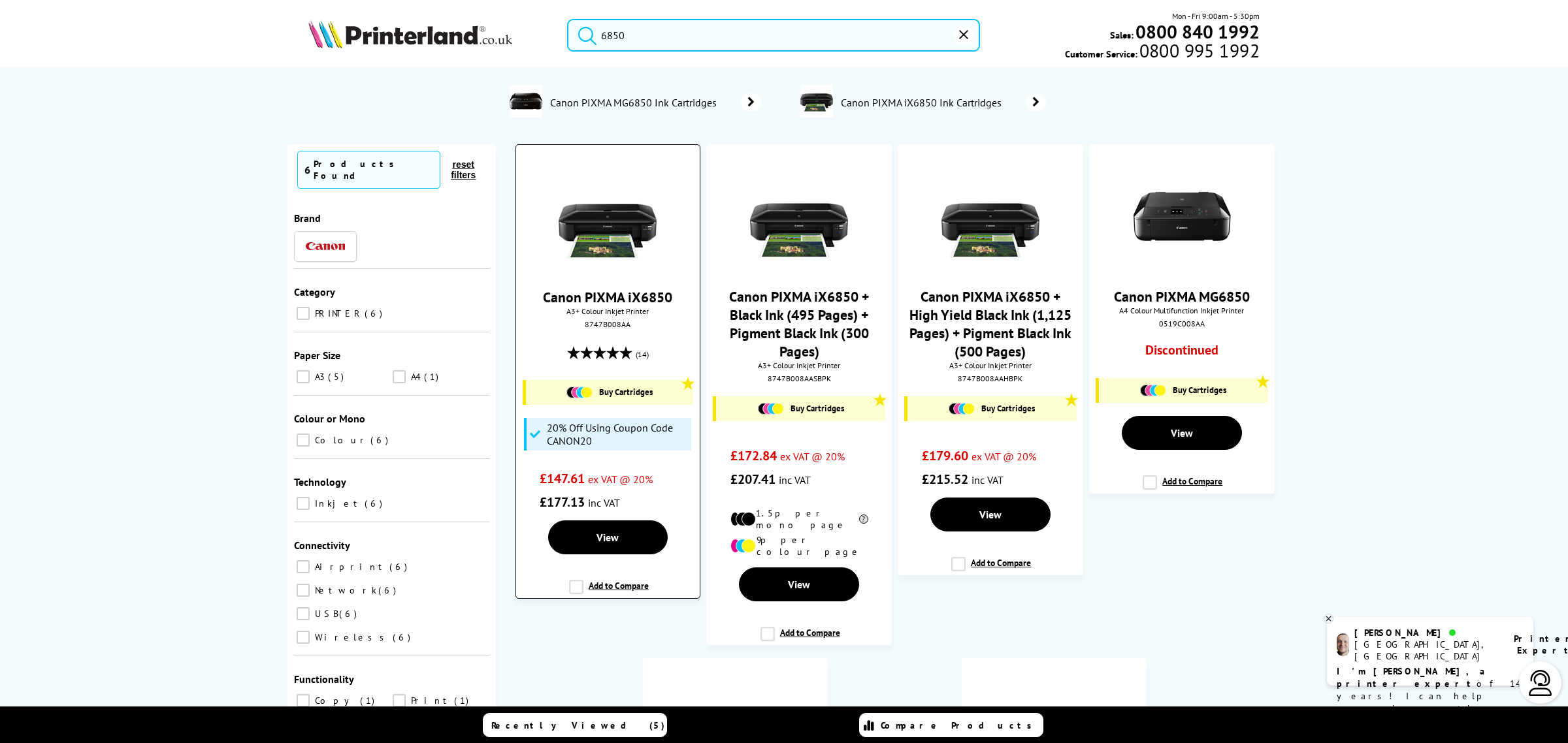
type input "6850"
click at [601, 329] on div "8747B008AA" at bounding box center [608, 324] width 164 height 10
copy div "8747B008AA"
click at [572, 230] on img at bounding box center [607, 216] width 98 height 98
